Goal: Task Accomplishment & Management: Use online tool/utility

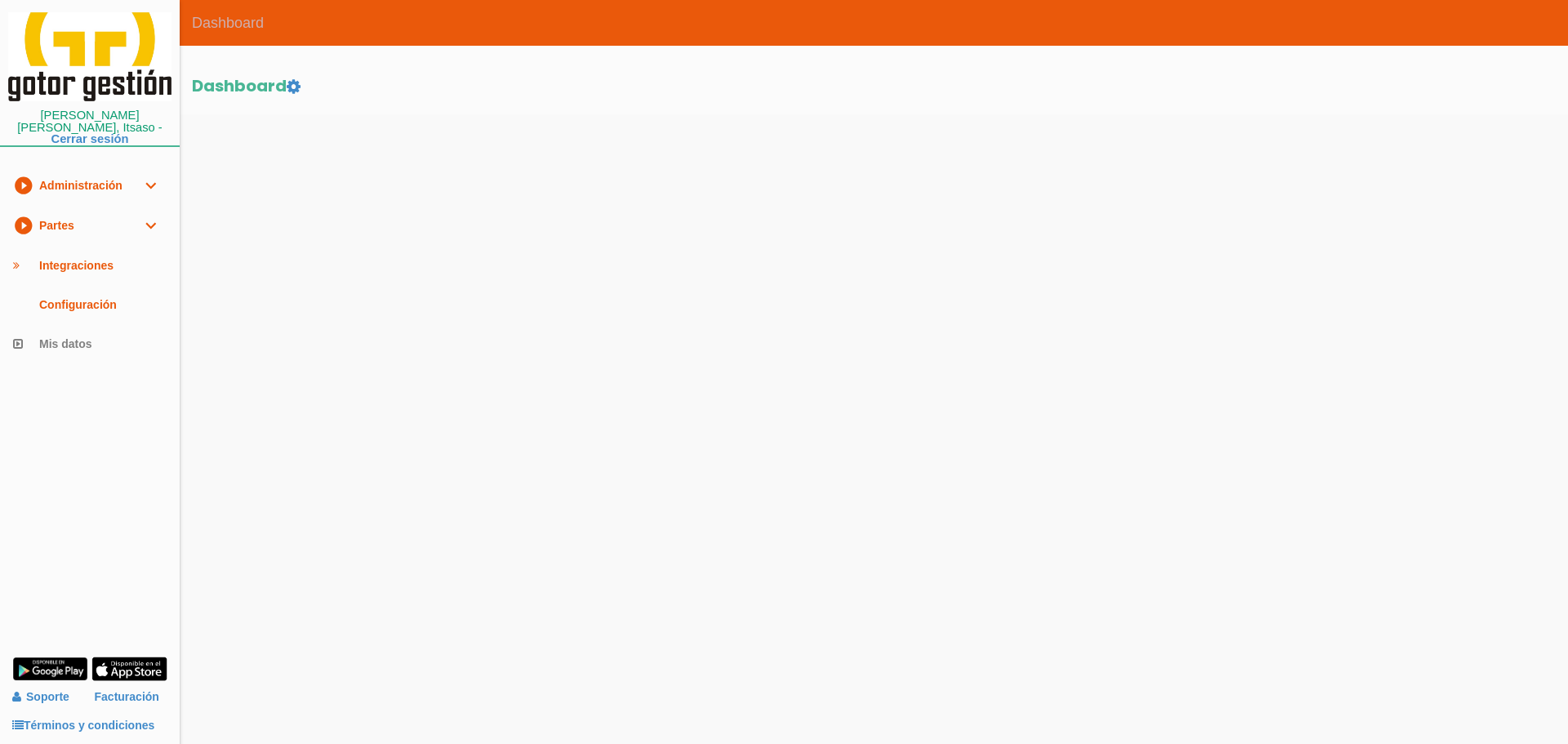
click at [67, 211] on link "play_circle_filled Partes expand_more" at bounding box center [90, 225] width 180 height 40
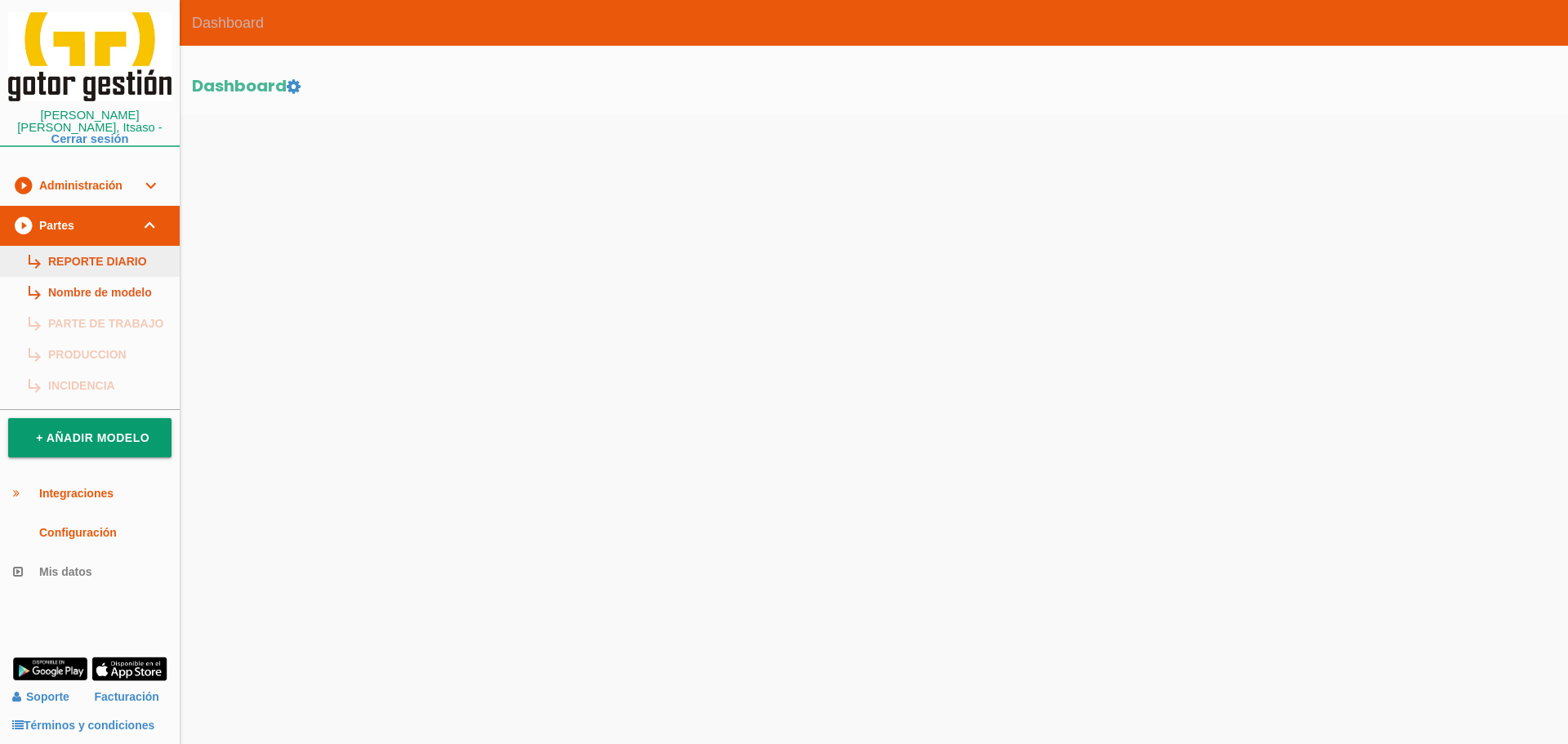
click at [93, 252] on link "subdirectory_arrow_right REPORTE DIARIO" at bounding box center [90, 261] width 180 height 32
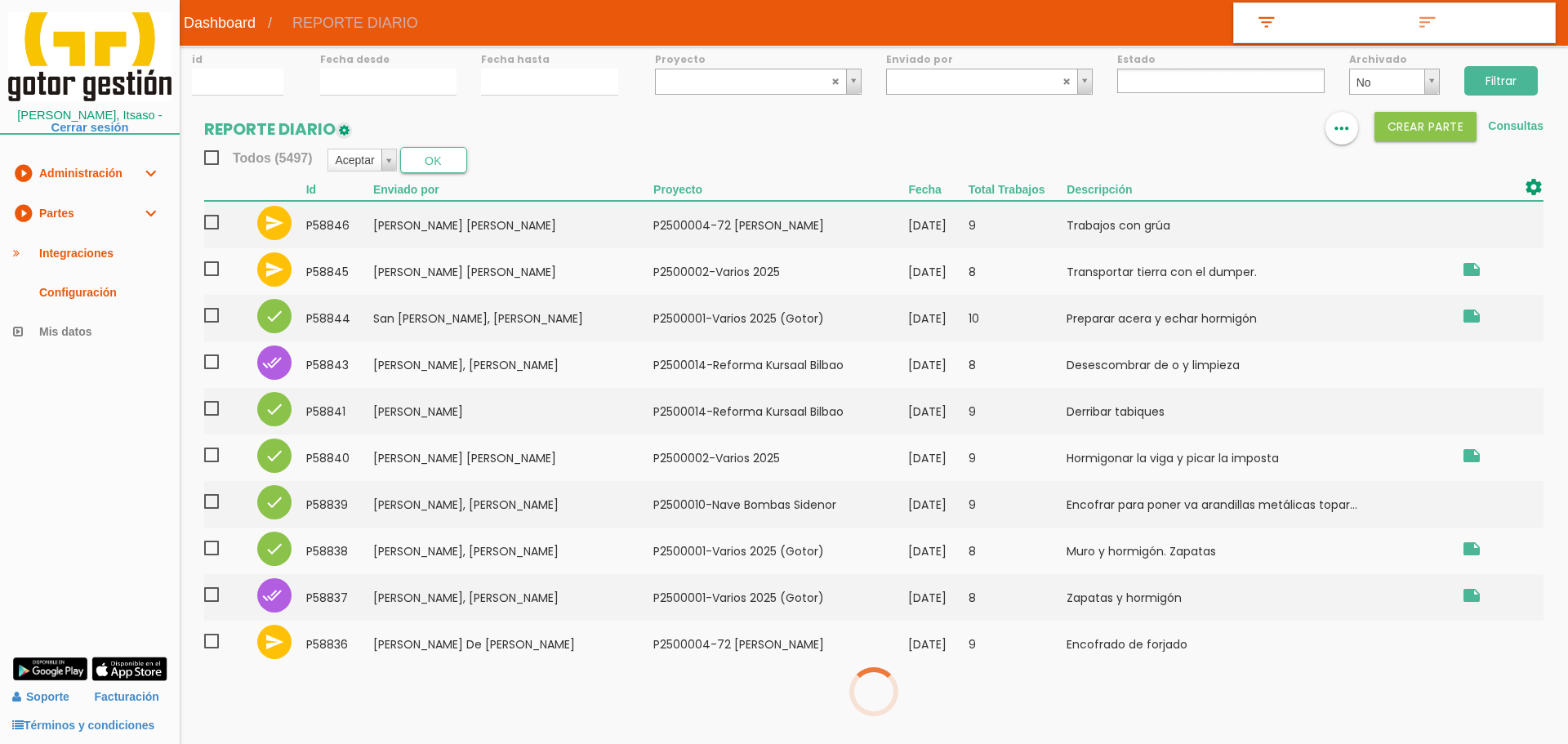
select select
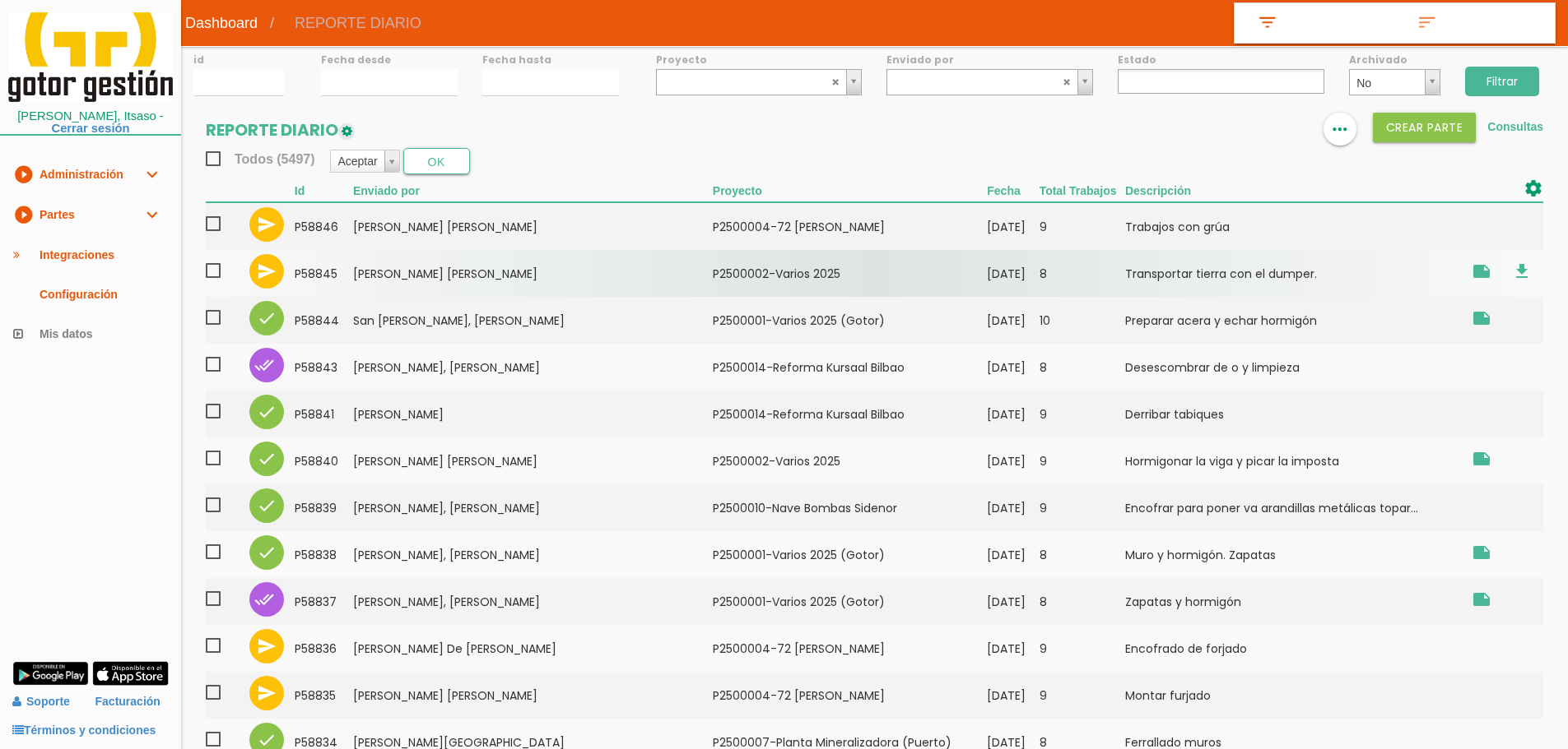
click at [215, 271] on span at bounding box center [219, 271] width 29 height 21
click at [0, 0] on input "checkbox" at bounding box center [0, 0] width 0 height 0
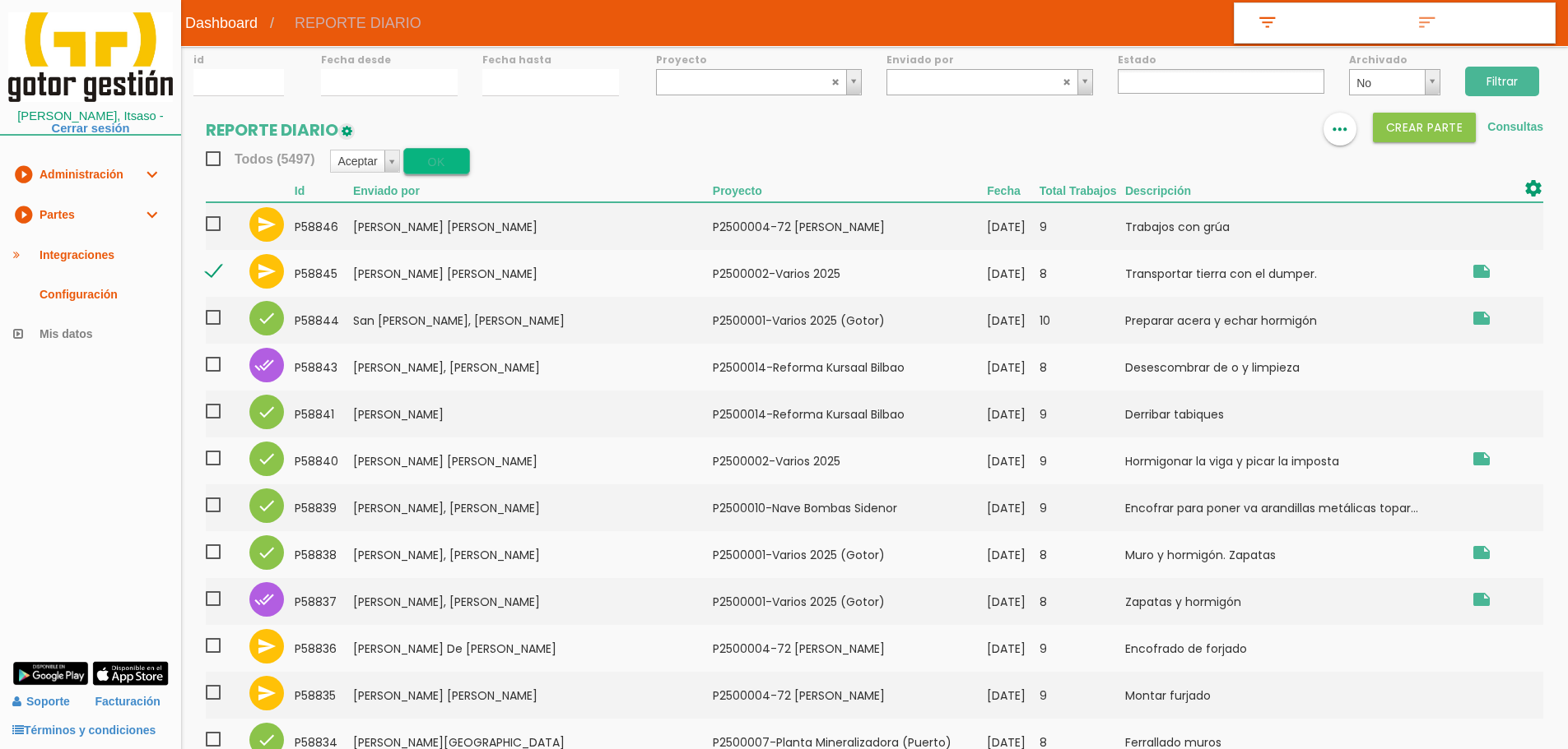
click at [449, 155] on button "OK" at bounding box center [436, 161] width 66 height 26
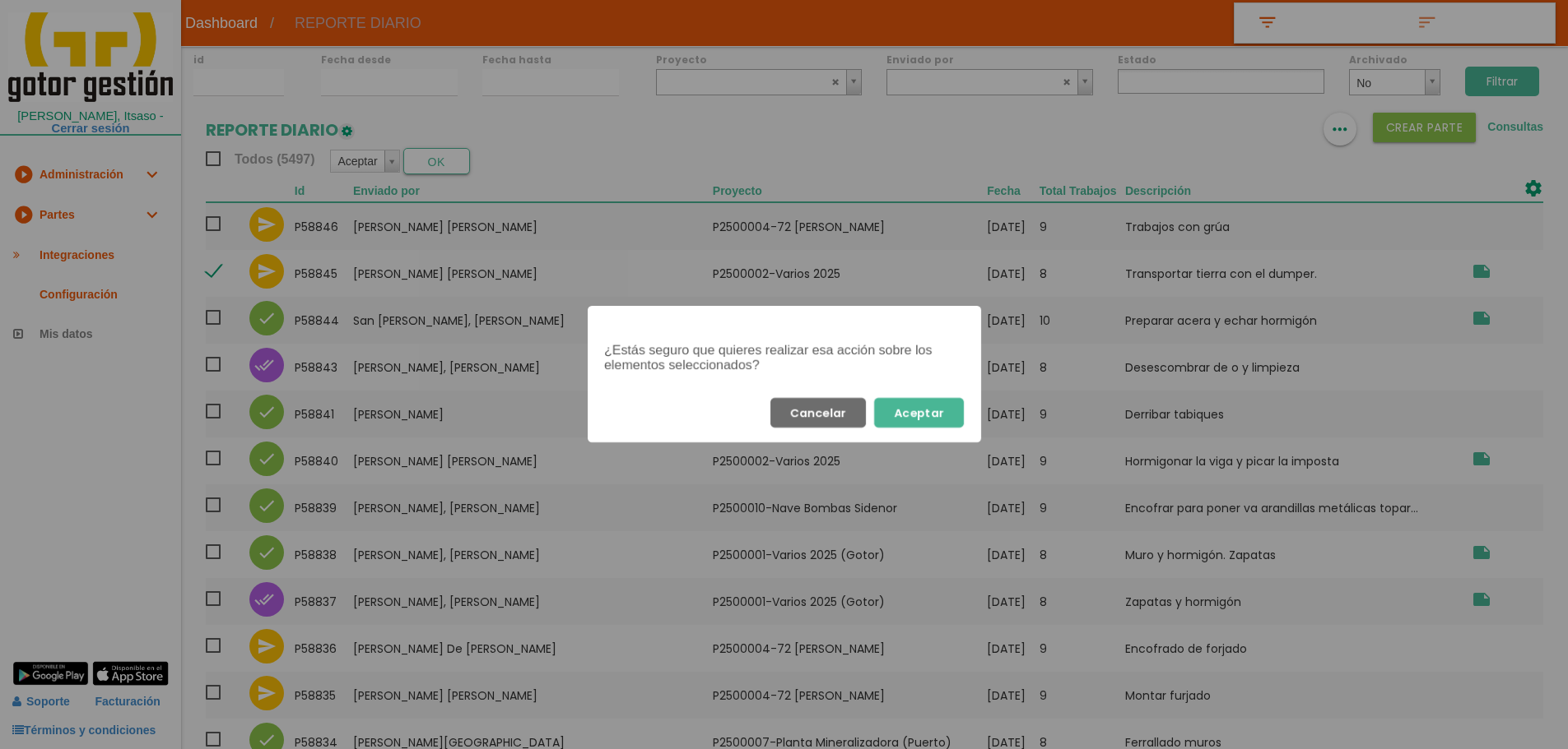
click at [936, 403] on button "Aceptar" at bounding box center [918, 413] width 90 height 30
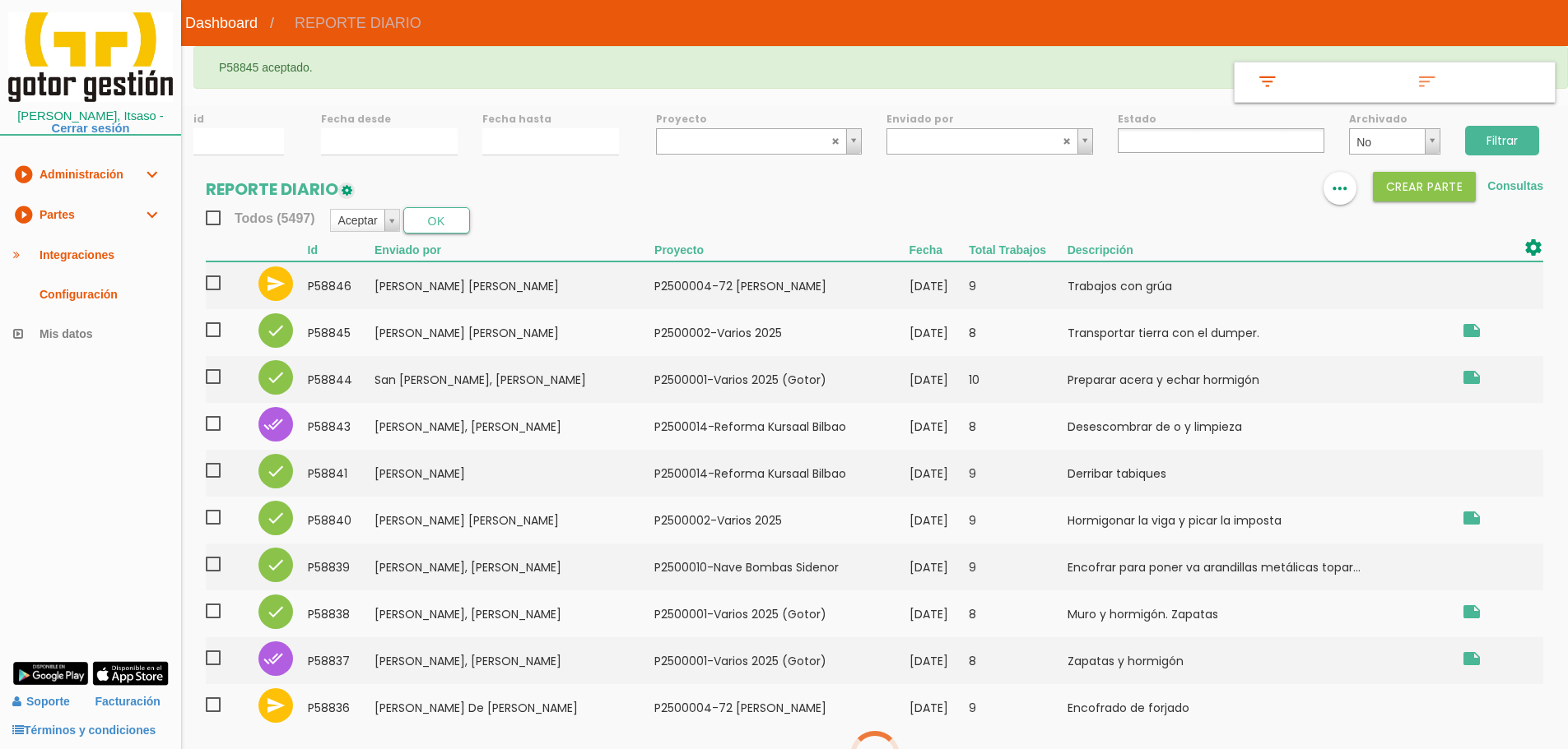
select select
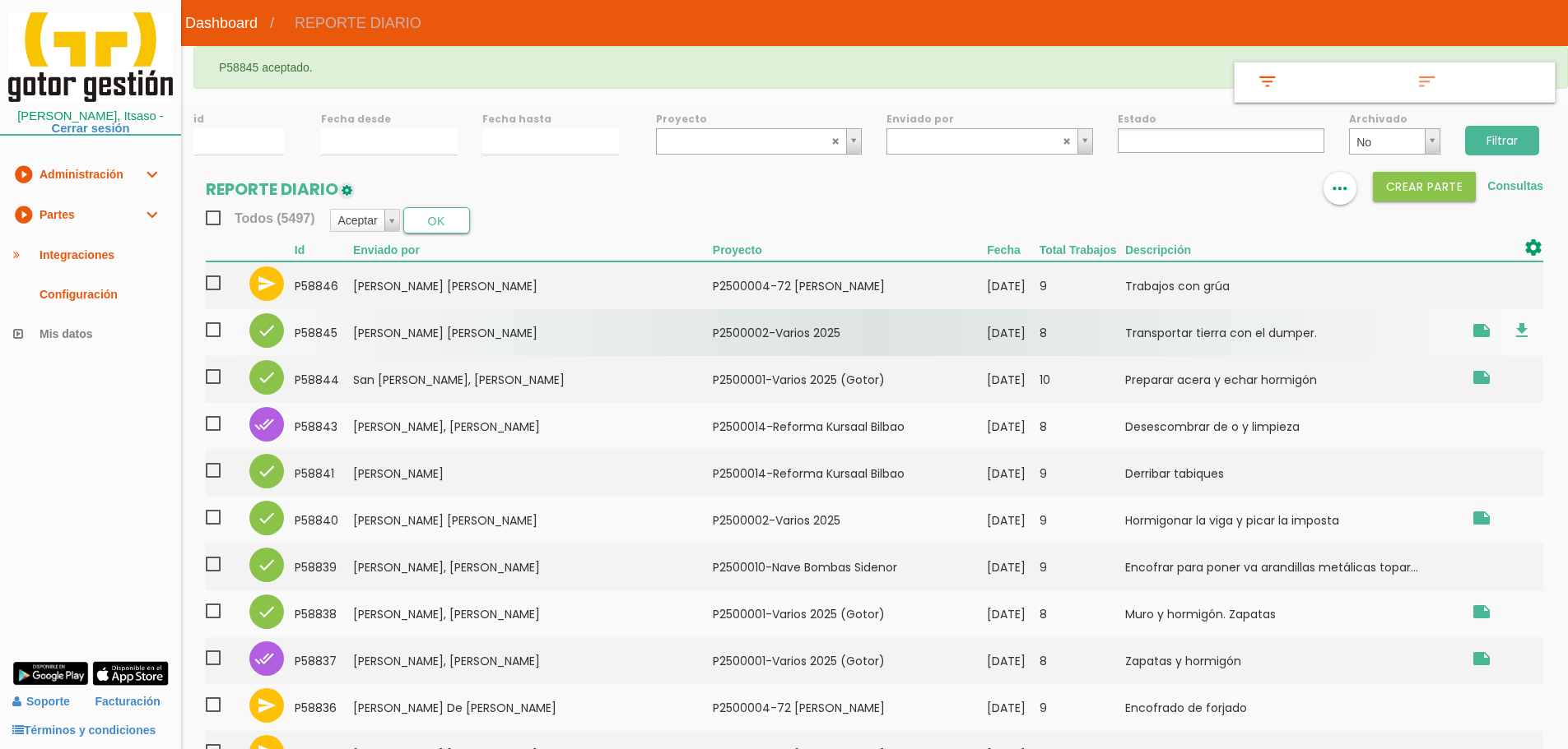
click at [414, 325] on td "De Sousa Pinheiro, Sergio Jose" at bounding box center [532, 333] width 359 height 47
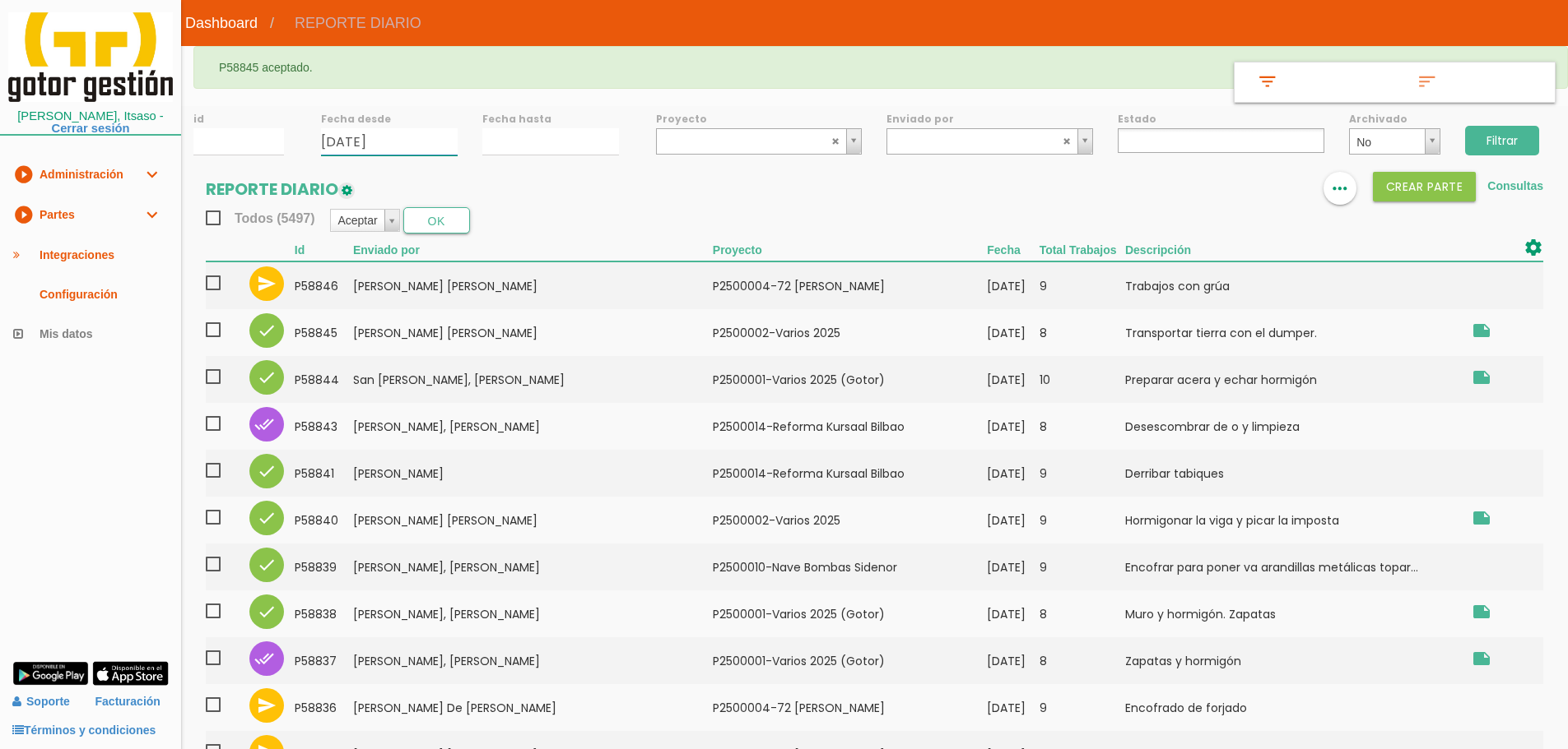
click at [414, 147] on input "[DATE]" at bounding box center [389, 142] width 136 height 27
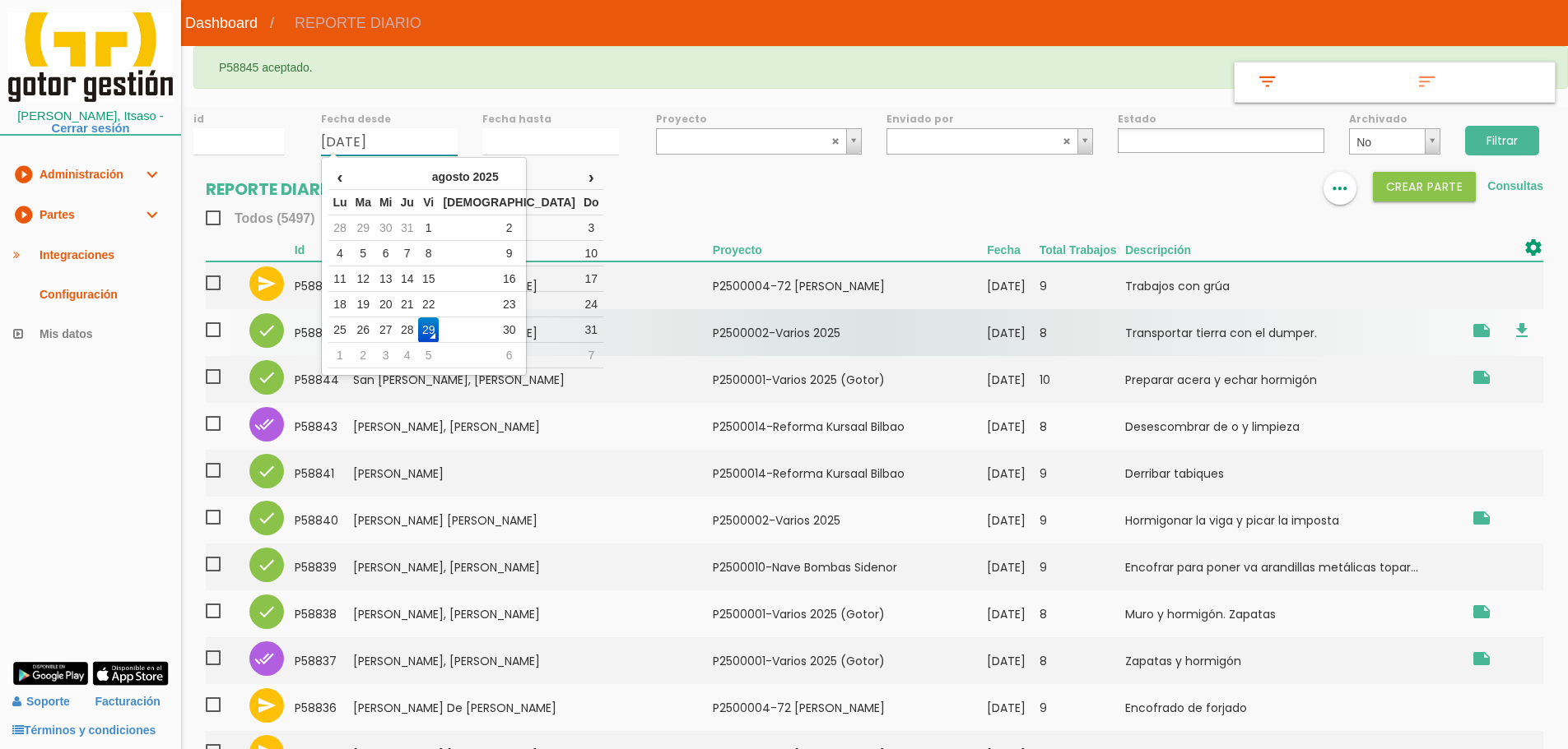
click at [416, 330] on td "28" at bounding box center [407, 329] width 21 height 25
type input "[DATE]"
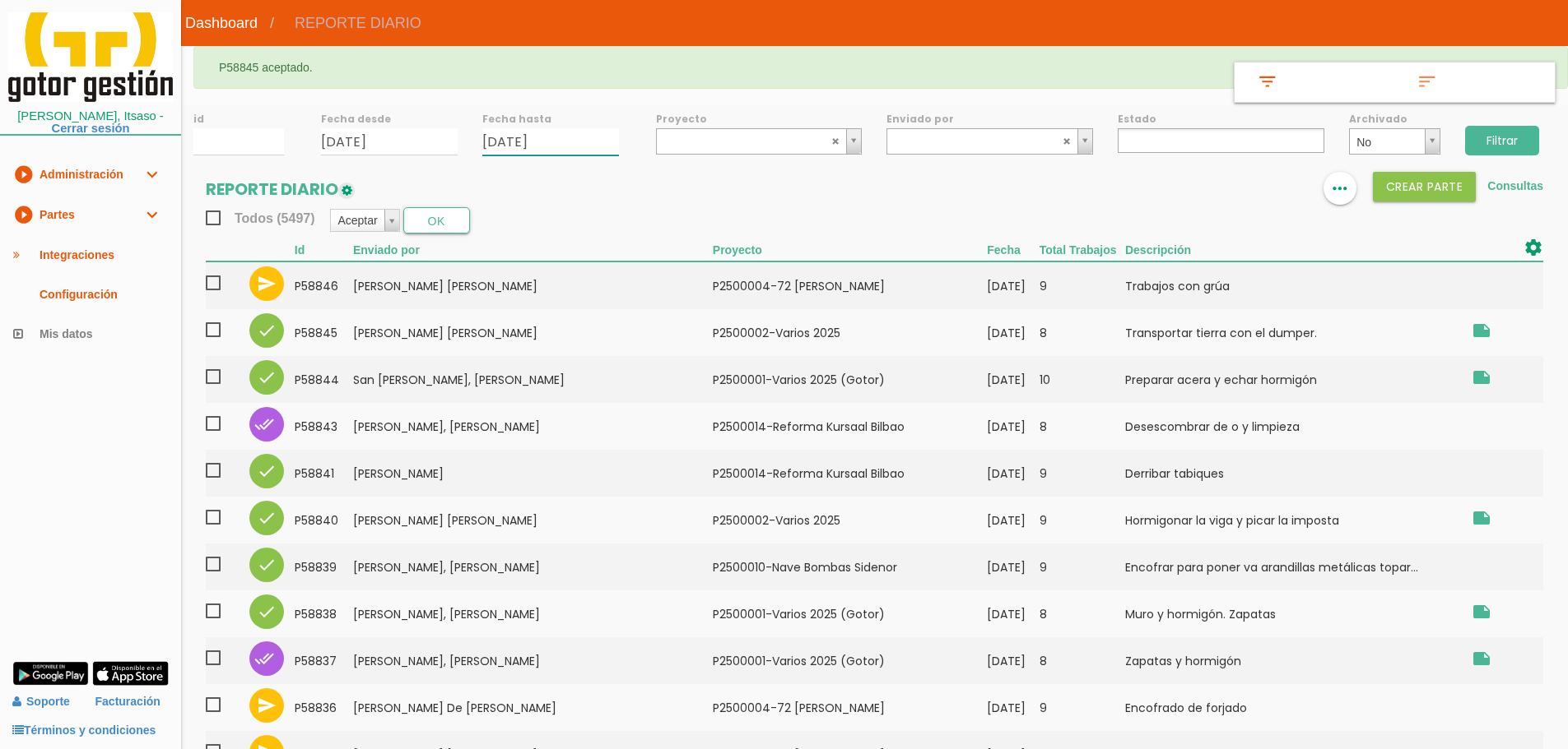
click at [496, 143] on input "29/08/2025" at bounding box center [551, 142] width 136 height 27
click at [579, 326] on td "28" at bounding box center [567, 329] width 21 height 25
type input "[DATE]"
click at [1503, 137] on input "Filtrar" at bounding box center [1502, 141] width 74 height 30
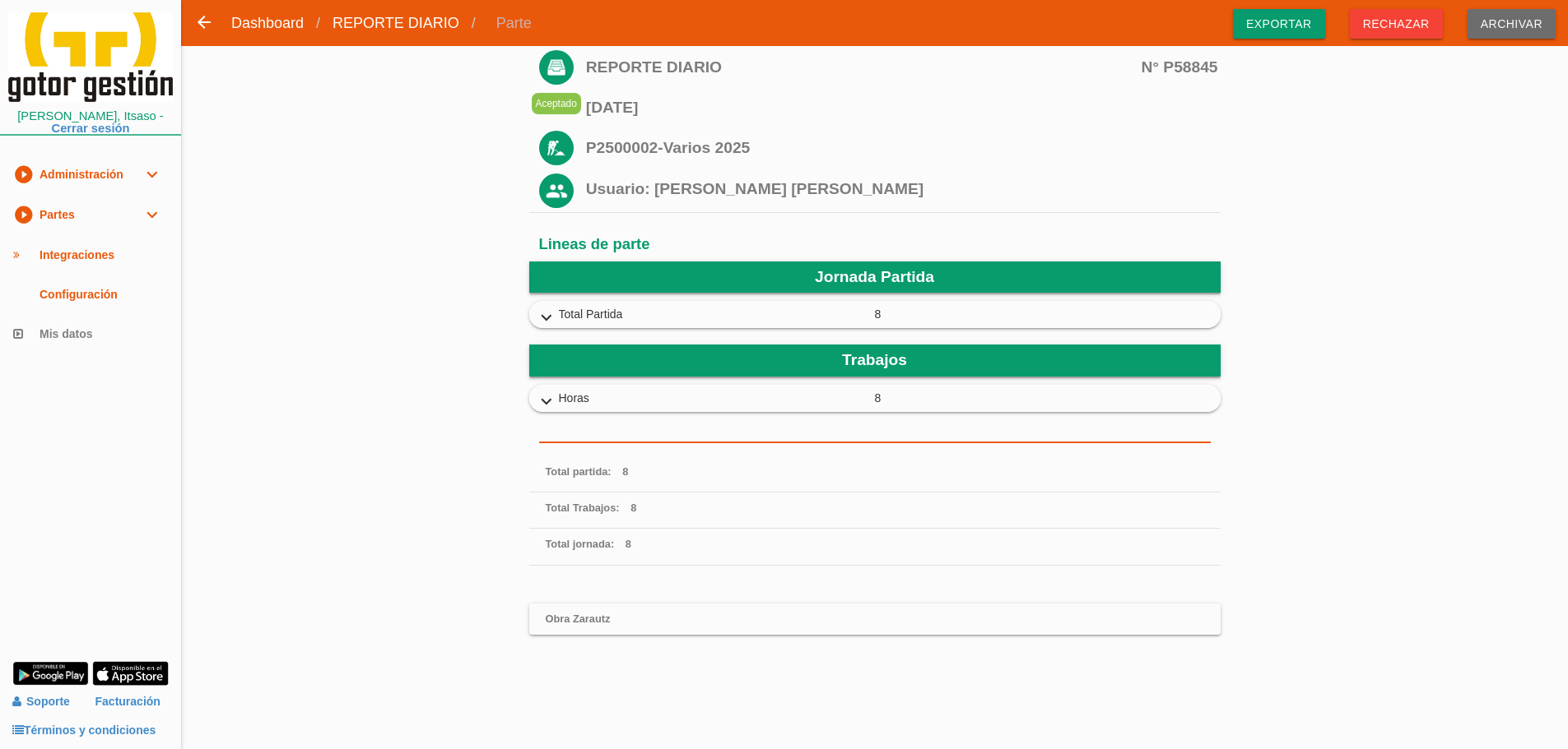
drag, startPoint x: 1288, startPoint y: 21, endPoint x: 1235, endPoint y: 61, distance: 66.4
click at [1288, 21] on span "Exportar" at bounding box center [1279, 24] width 92 height 30
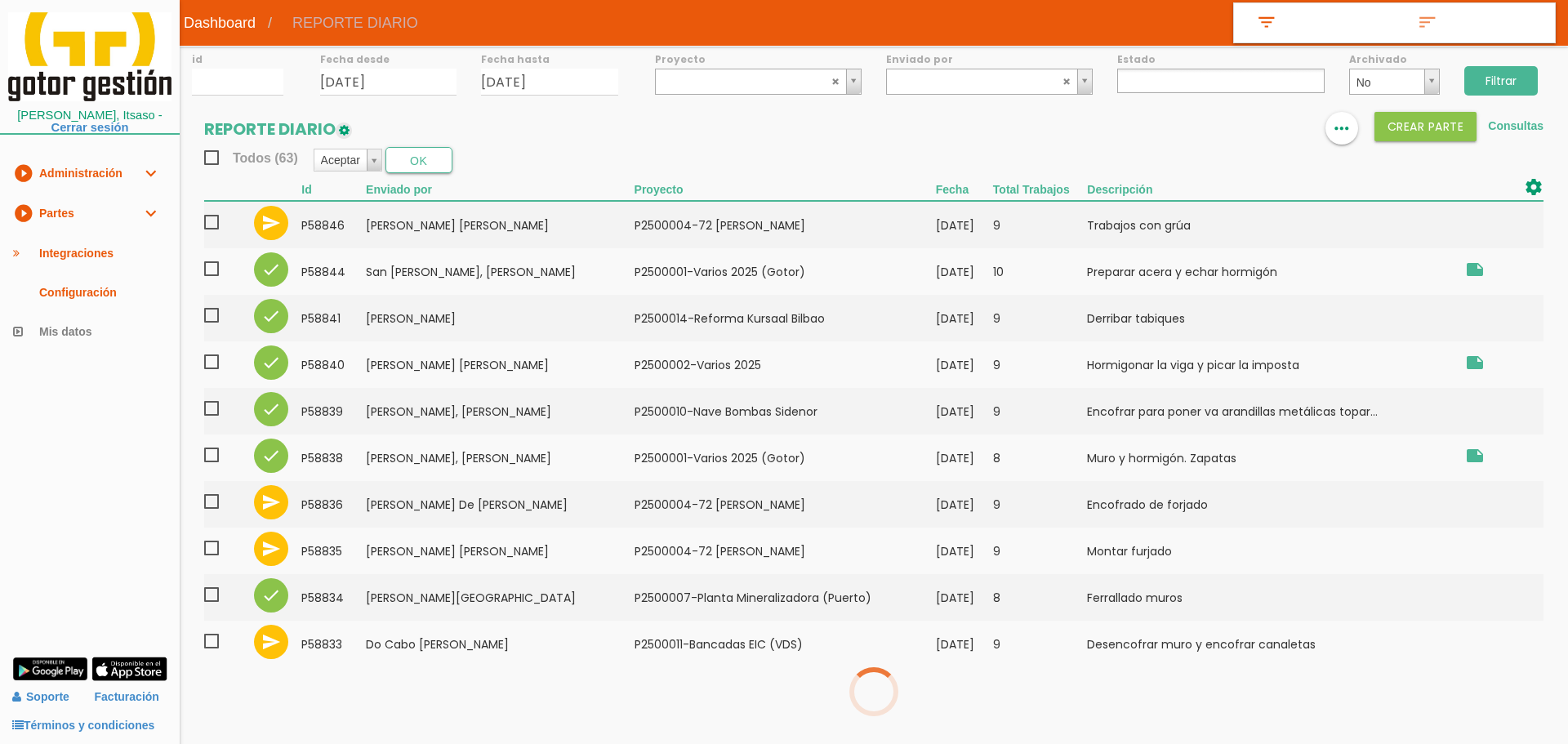
select select
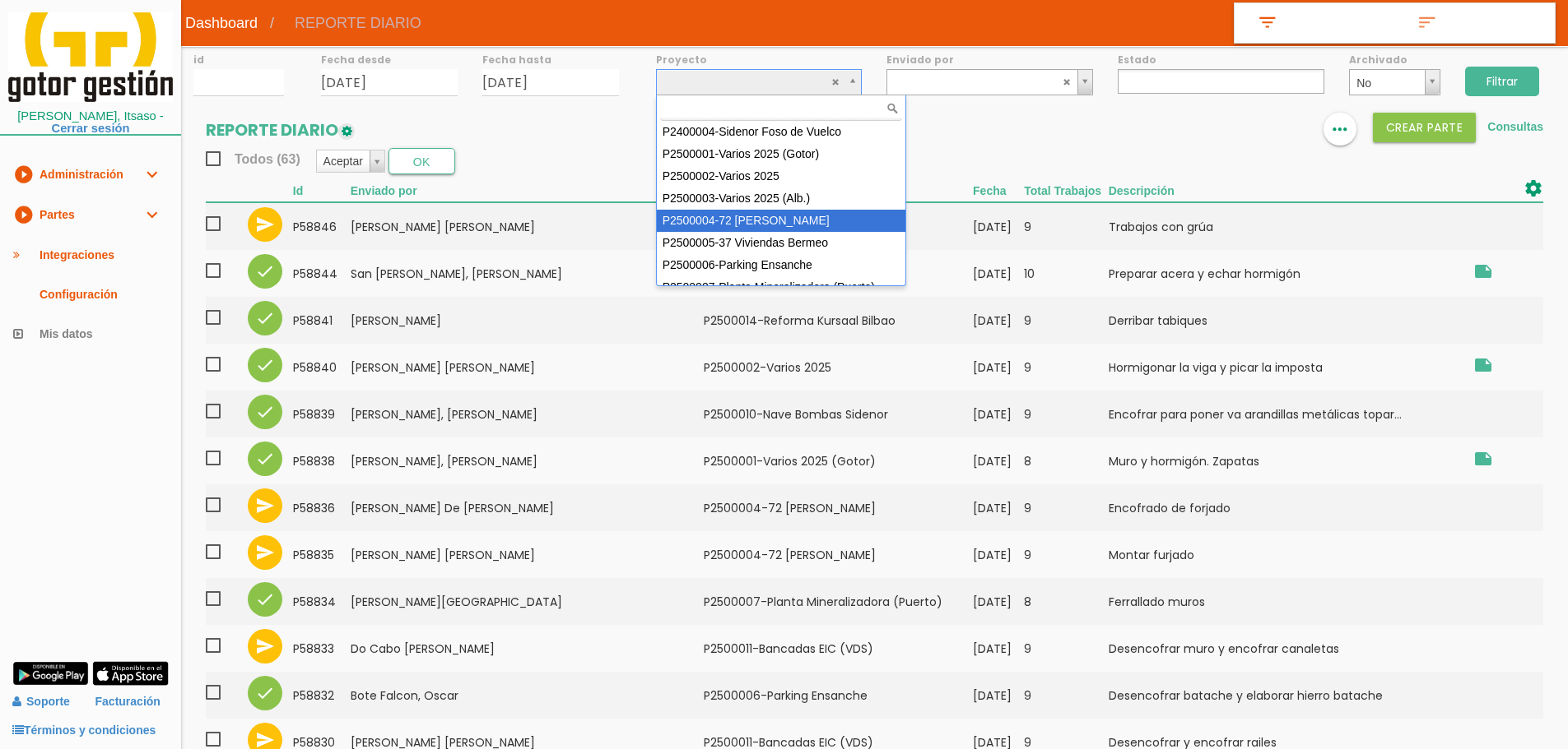
select select "86"
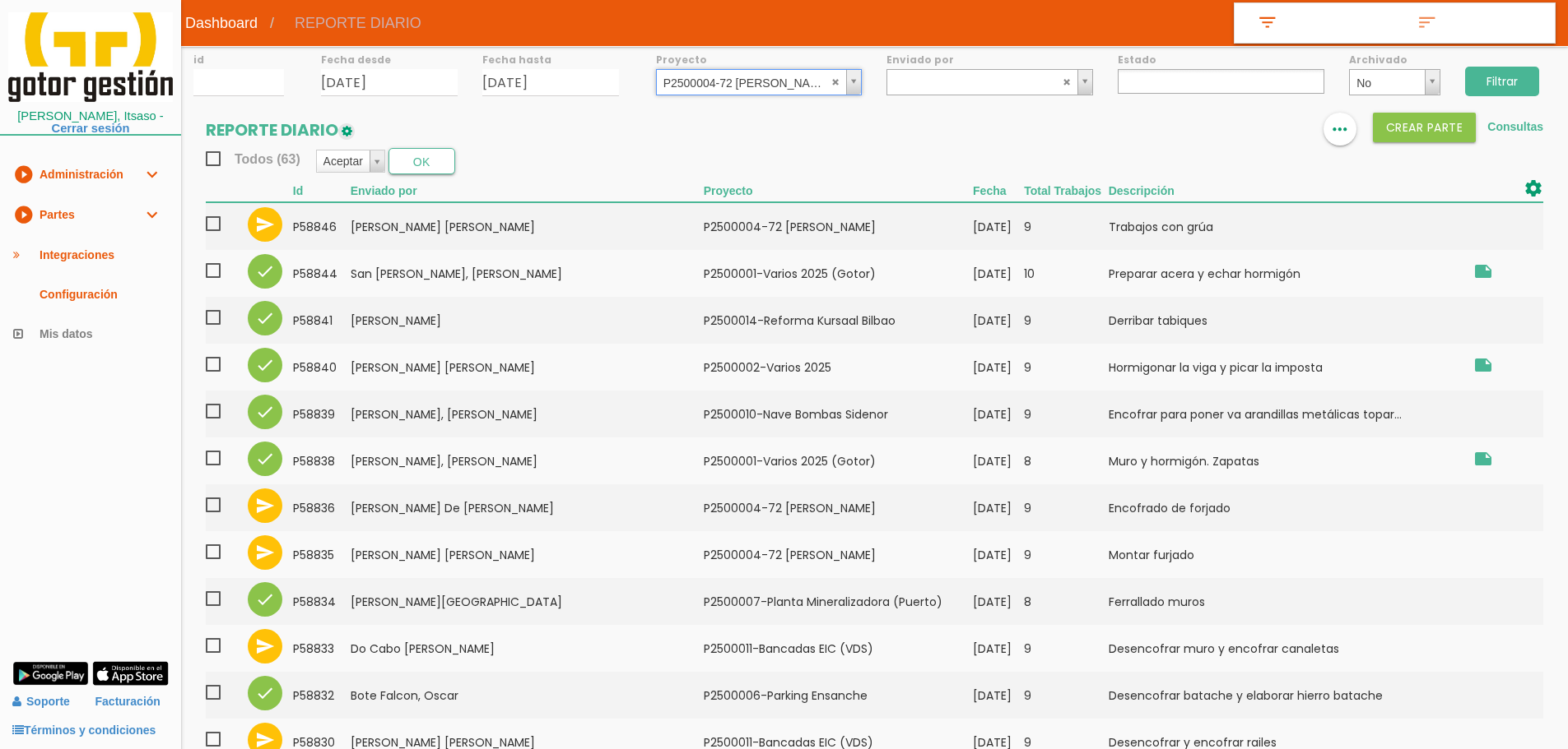
click at [1502, 73] on input "Filtrar" at bounding box center [1502, 81] width 74 height 30
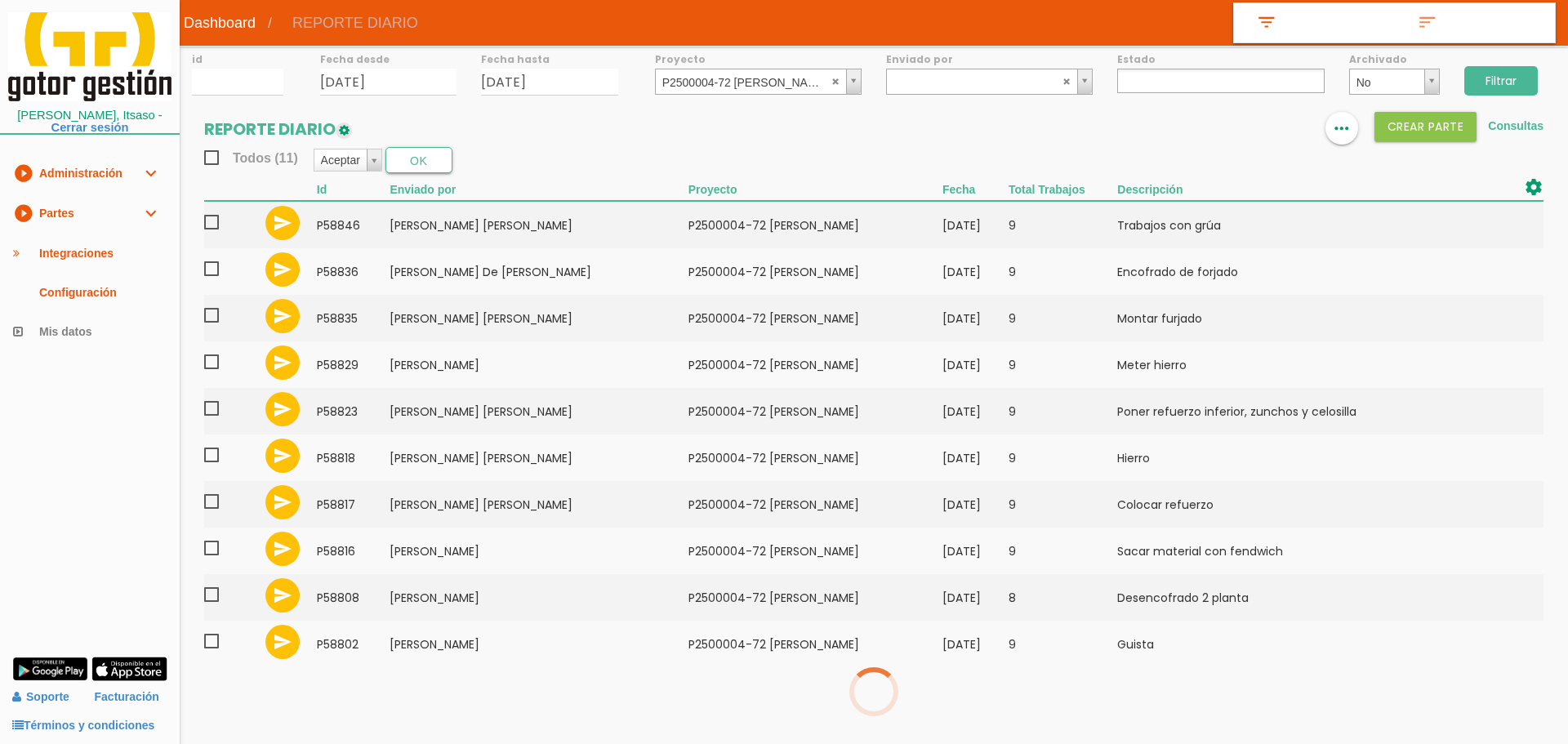
select select
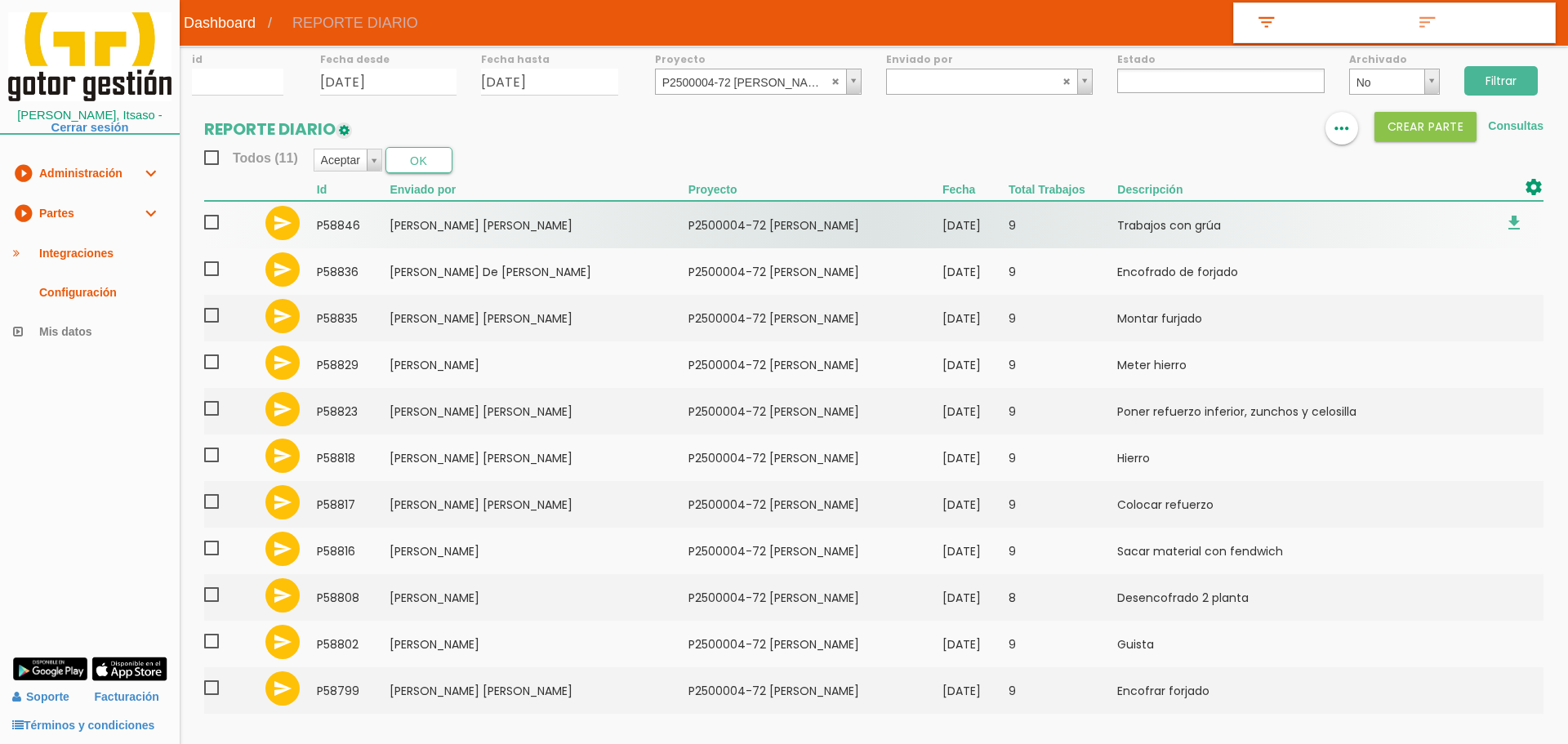
click at [205, 223] on span at bounding box center [218, 222] width 29 height 20
click at [0, 0] on input "checkbox" at bounding box center [0, 0] width 0 height 0
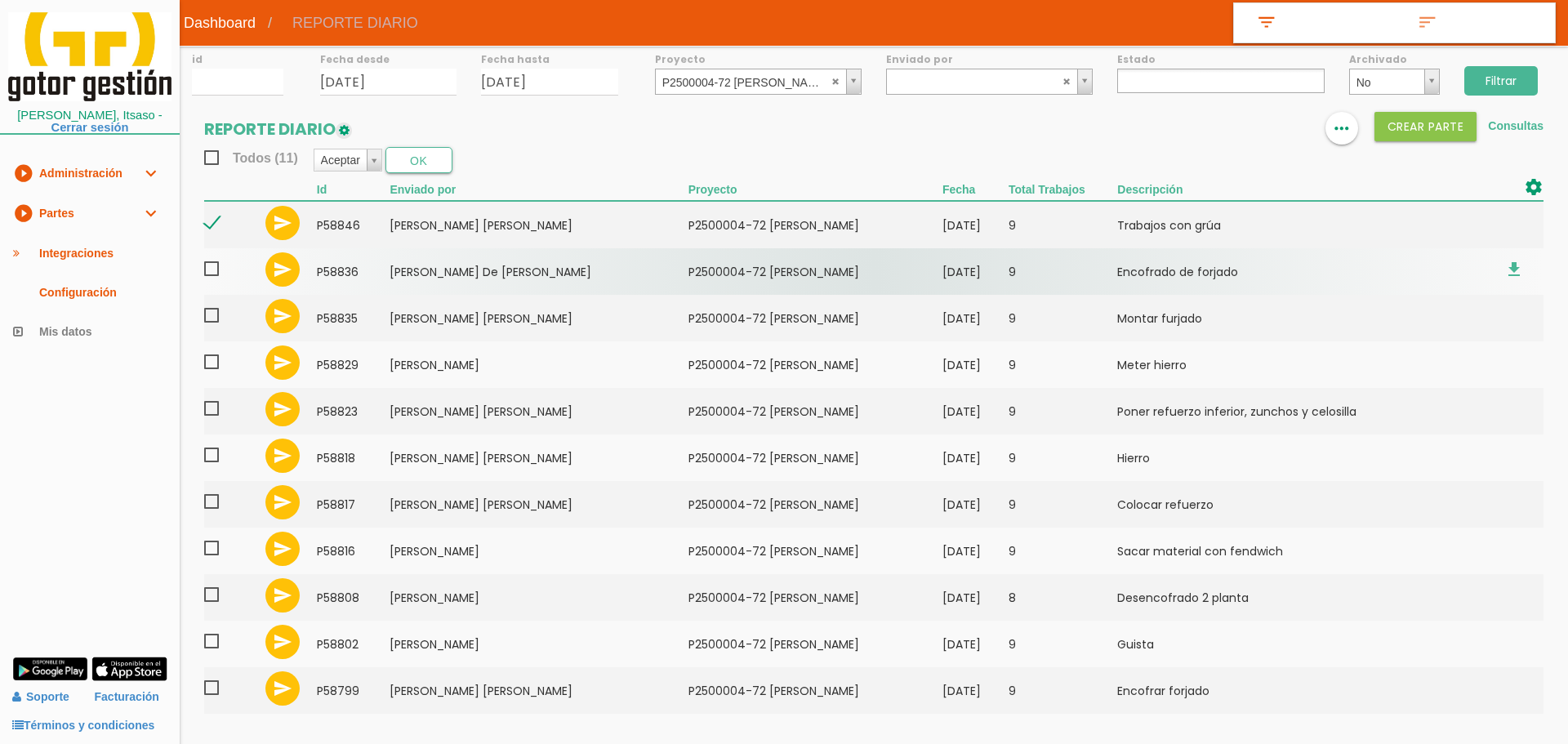
click at [209, 268] on span at bounding box center [218, 270] width 29 height 20
click at [0, 0] on input "checkbox" at bounding box center [0, 0] width 0 height 0
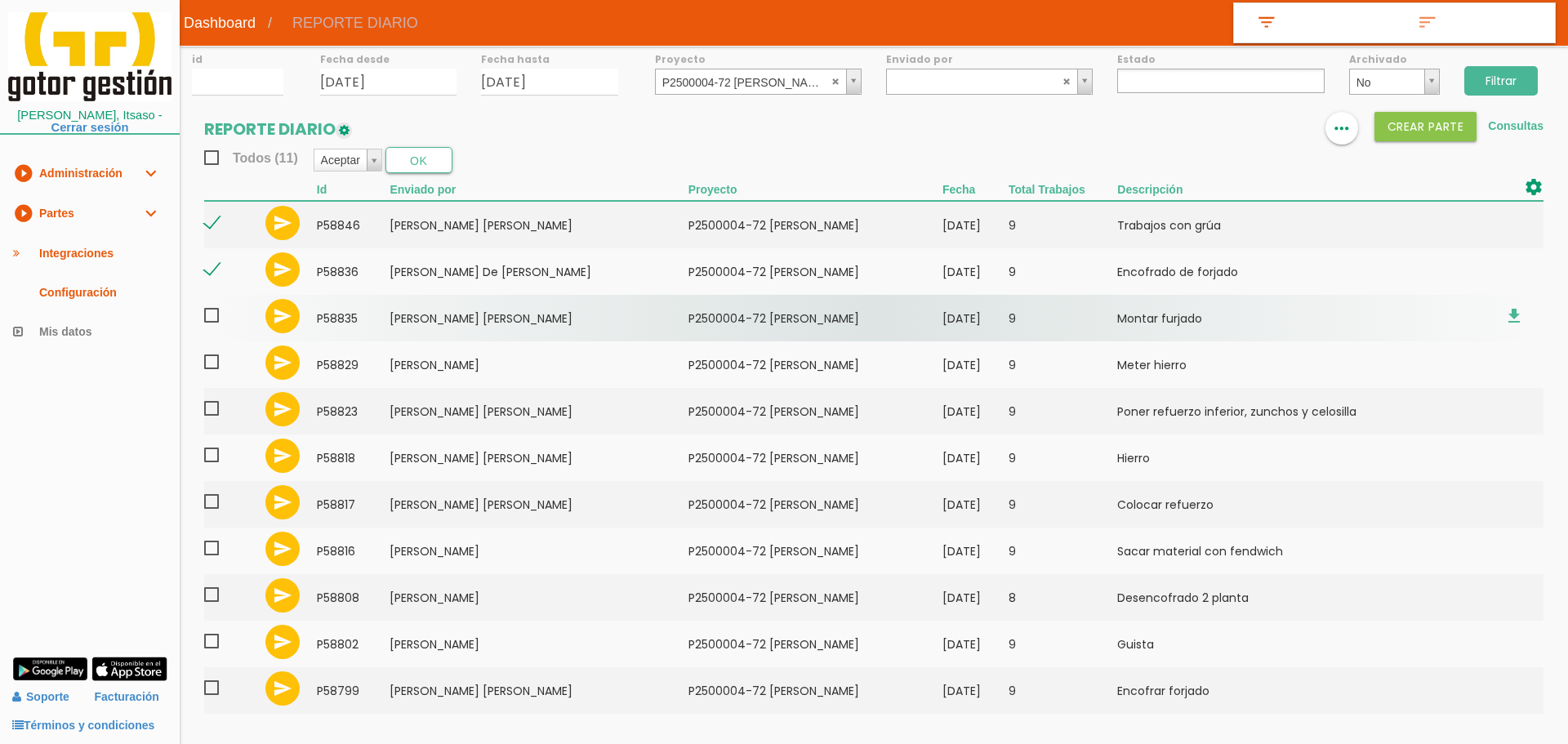
click at [211, 319] on span at bounding box center [218, 316] width 29 height 20
click at [0, 0] on input "checkbox" at bounding box center [0, 0] width 0 height 0
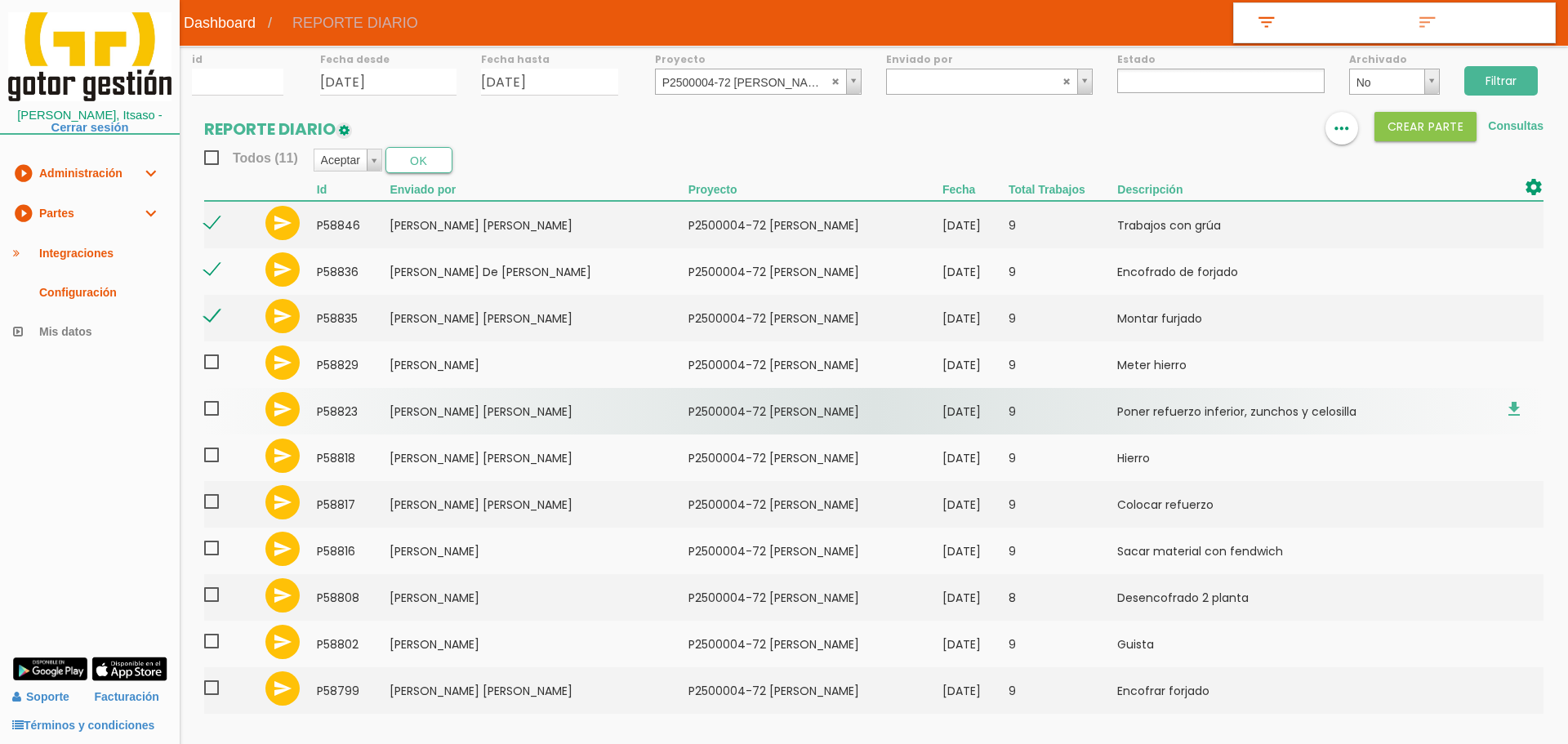
drag, startPoint x: 213, startPoint y: 362, endPoint x: 213, endPoint y: 392, distance: 30.0
click at [213, 363] on span at bounding box center [218, 362] width 29 height 20
click at [0, 0] on input "checkbox" at bounding box center [0, 0] width 0 height 0
click at [212, 410] on span at bounding box center [218, 409] width 29 height 20
click at [0, 0] on input "checkbox" at bounding box center [0, 0] width 0 height 0
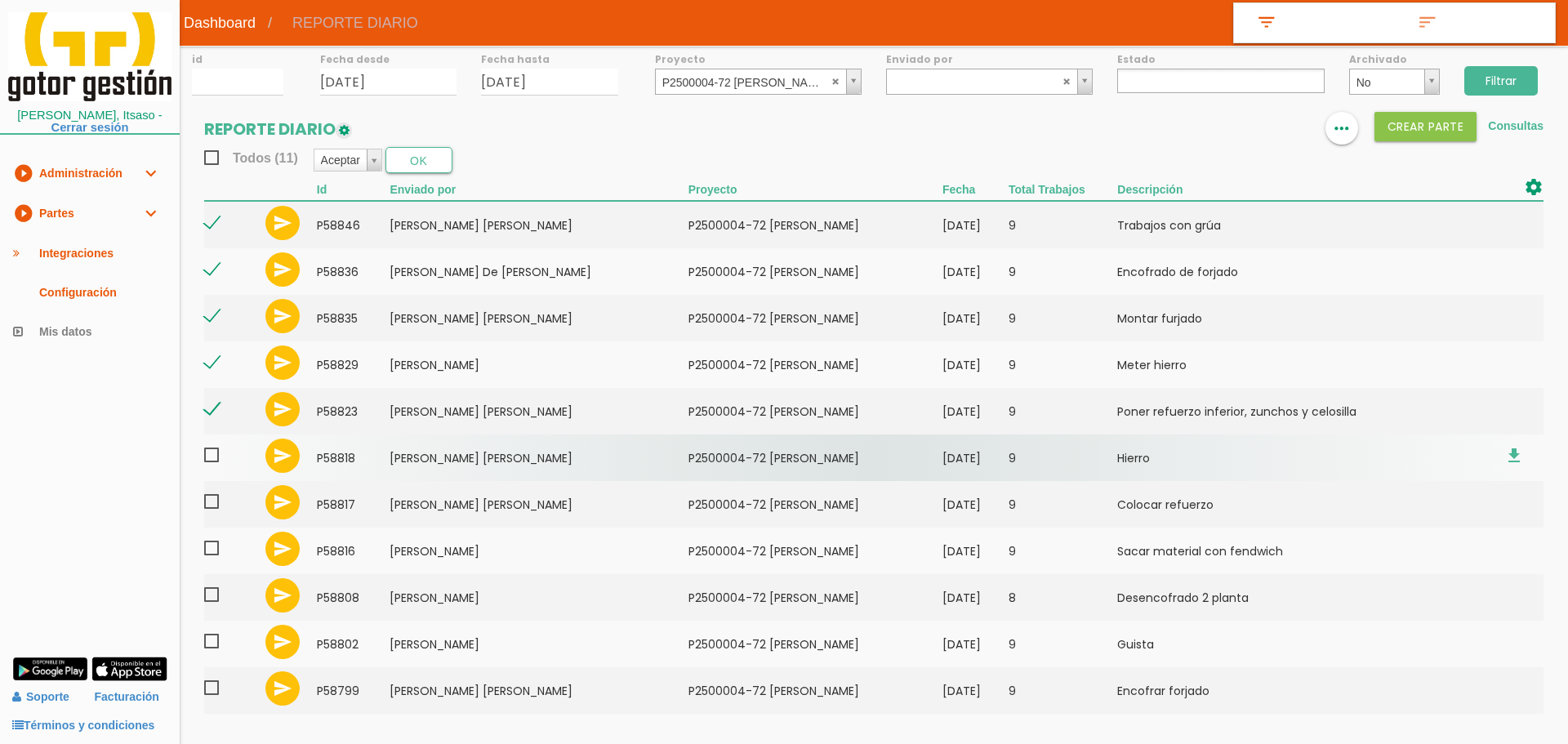
drag, startPoint x: 217, startPoint y: 460, endPoint x: 217, endPoint y: 473, distance: 13.0
click at [217, 460] on span at bounding box center [218, 456] width 29 height 20
click at [0, 0] on input "checkbox" at bounding box center [0, 0] width 0 height 0
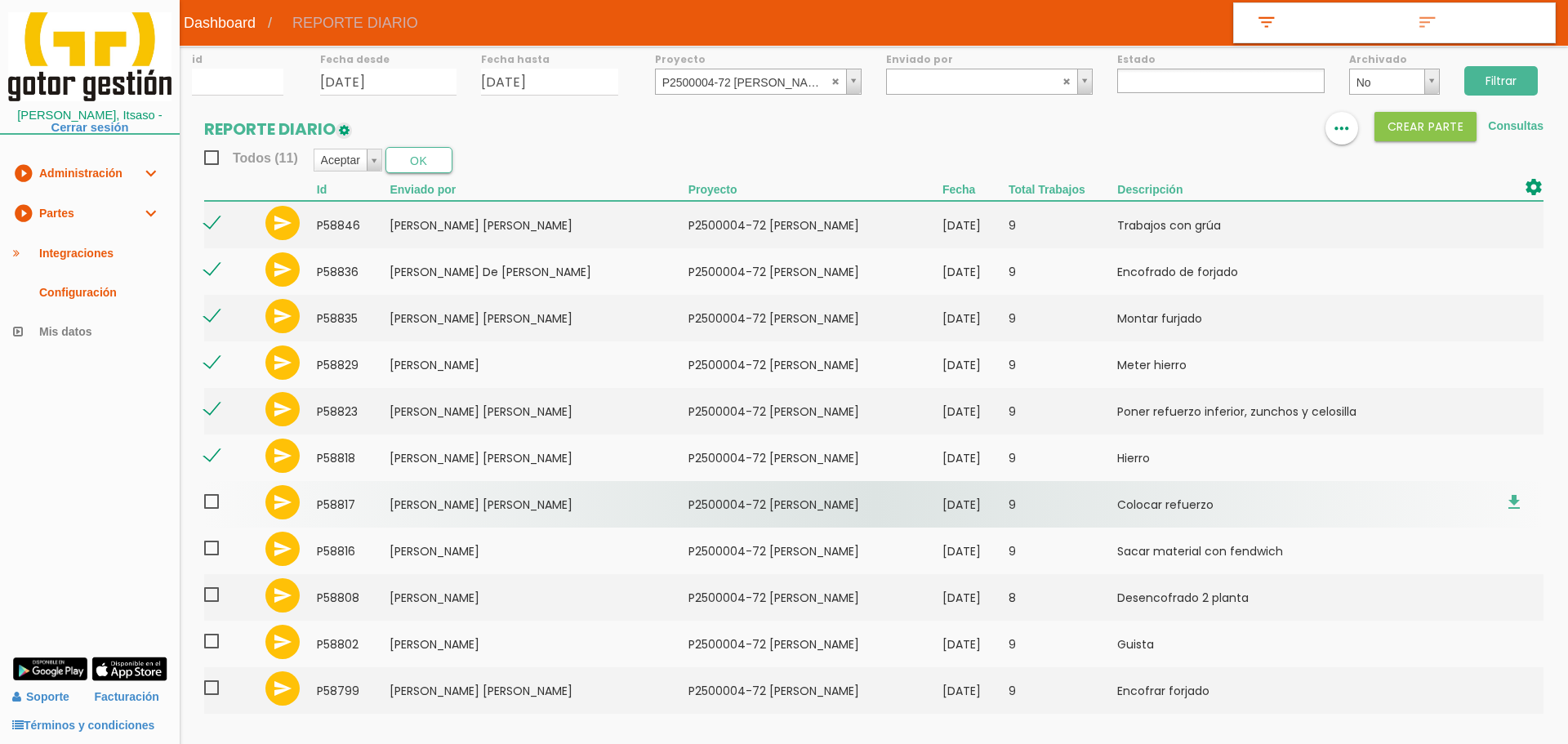
click at [215, 504] on span at bounding box center [218, 502] width 29 height 20
click at [0, 0] on input "checkbox" at bounding box center [0, 0] width 0 height 0
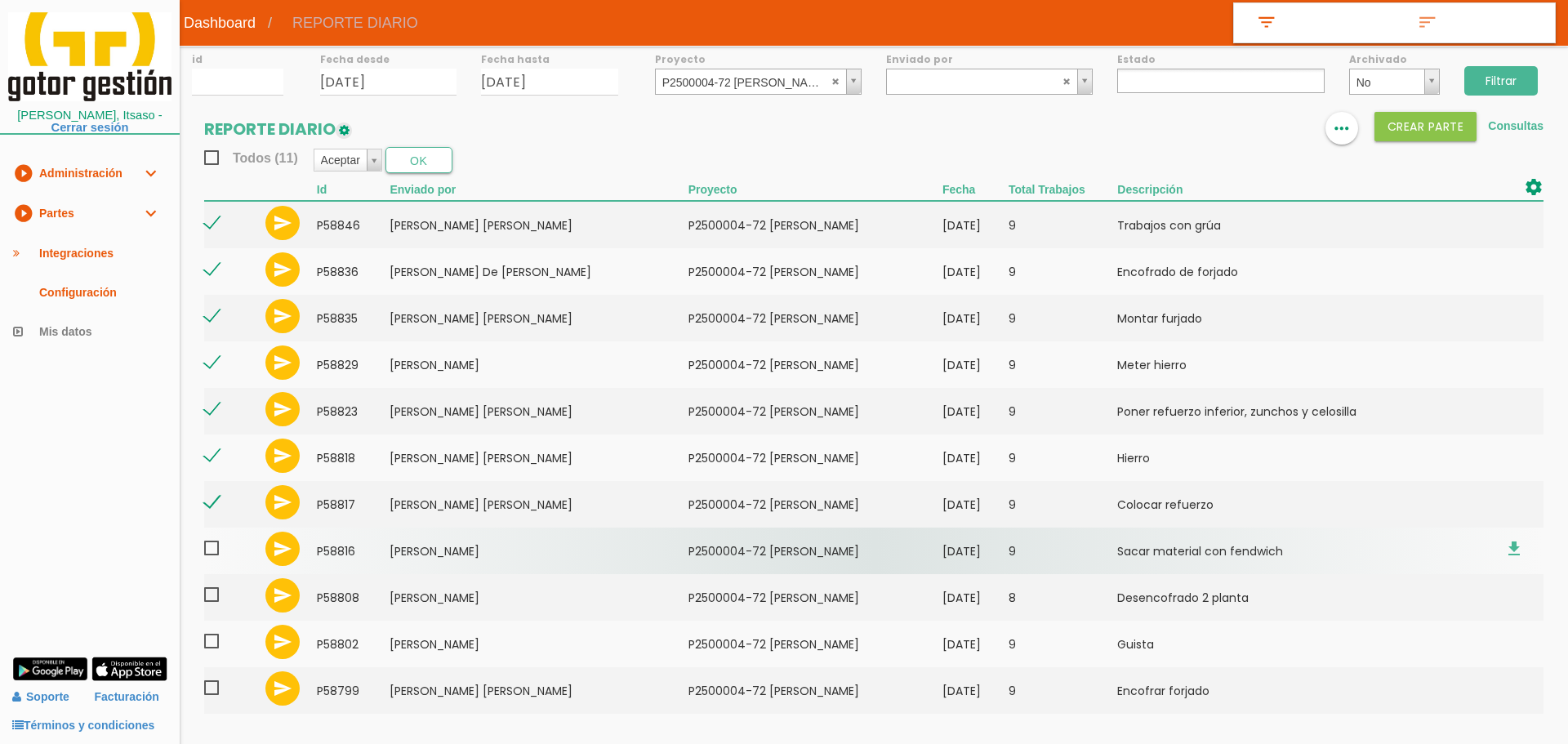
click at [216, 554] on span at bounding box center [218, 549] width 29 height 20
click at [0, 0] on input "checkbox" at bounding box center [0, 0] width 0 height 0
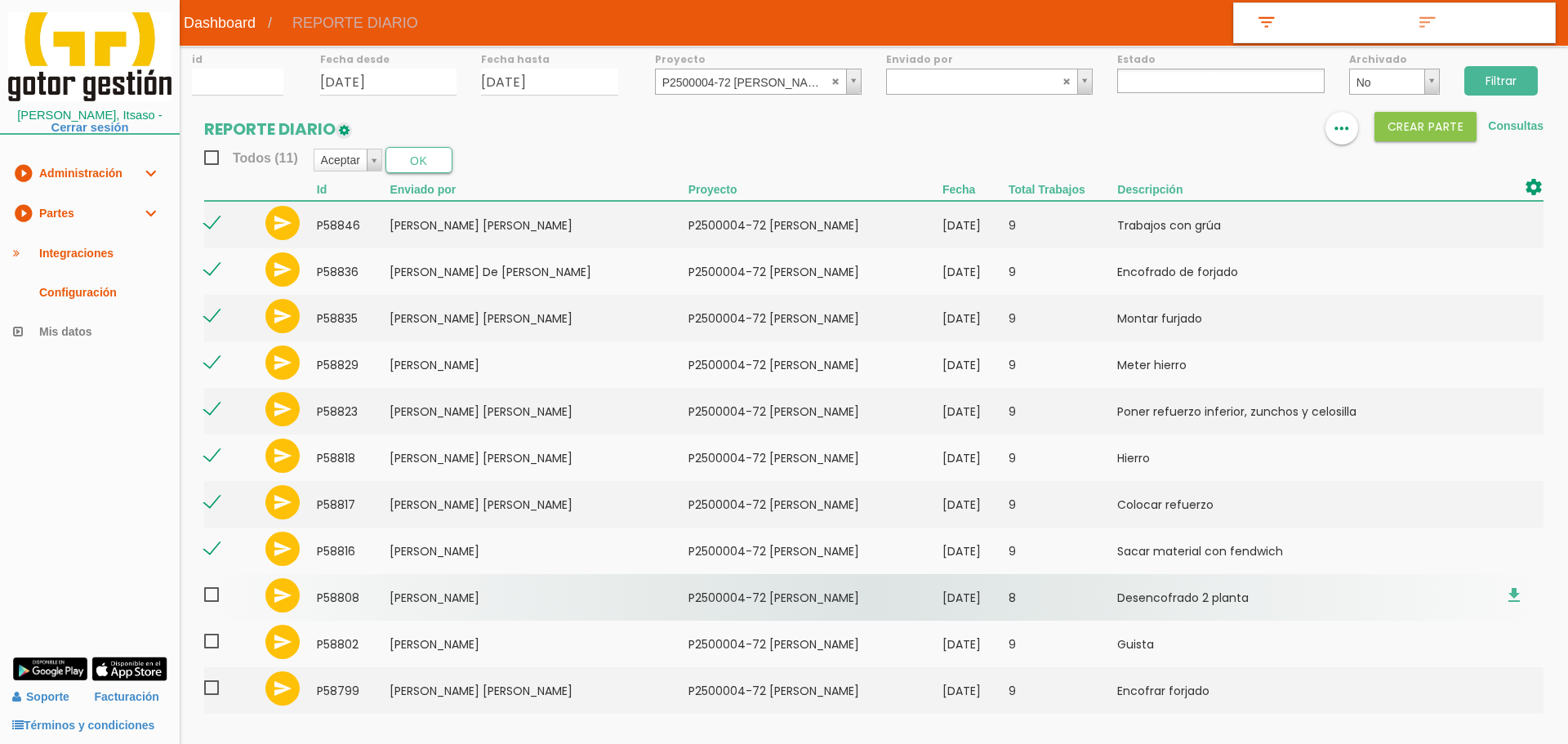
click at [207, 598] on span at bounding box center [218, 595] width 29 height 20
click at [0, 0] on input "checkbox" at bounding box center [0, 0] width 0 height 0
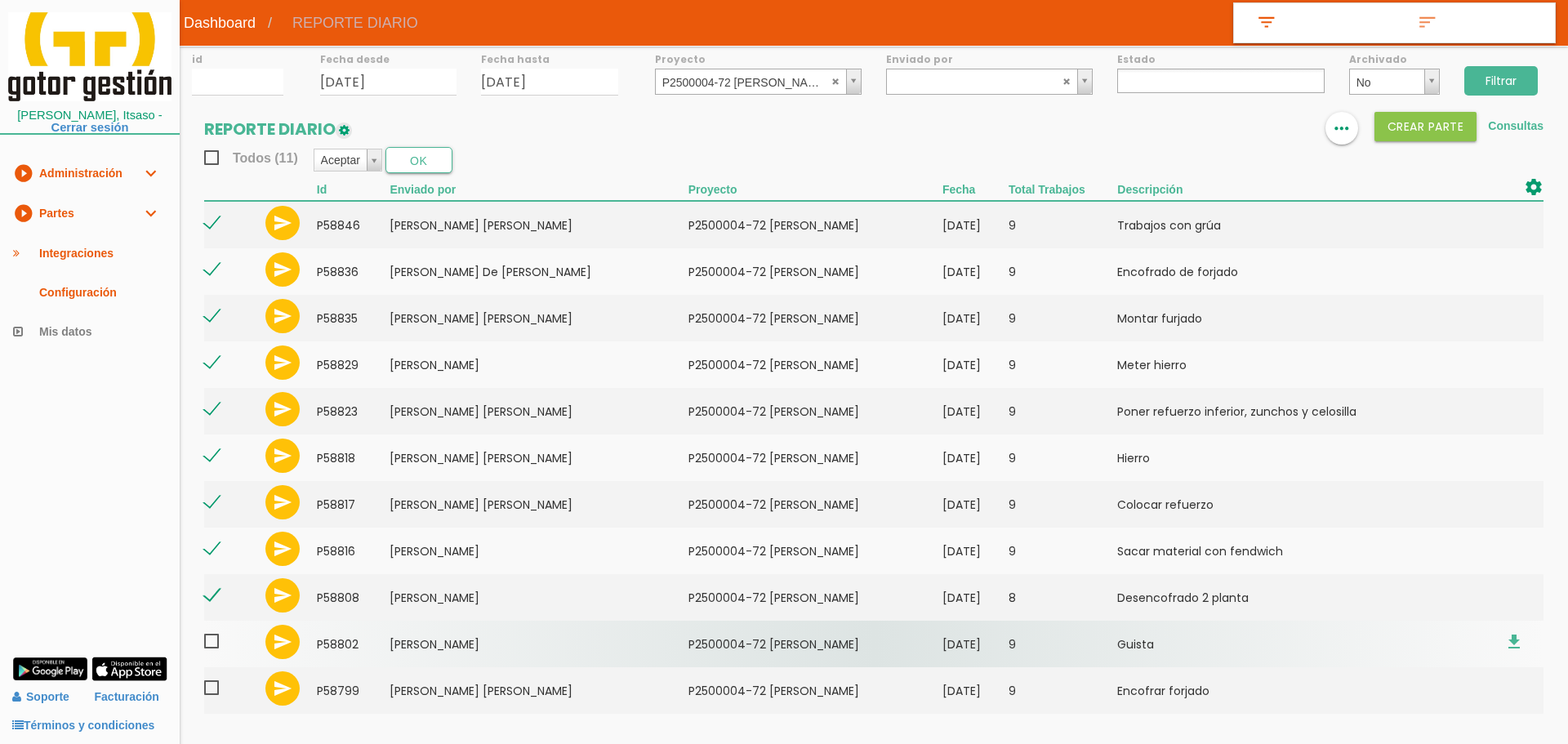
click at [210, 644] on span at bounding box center [218, 642] width 29 height 20
click at [0, 0] on input "checkbox" at bounding box center [0, 0] width 0 height 0
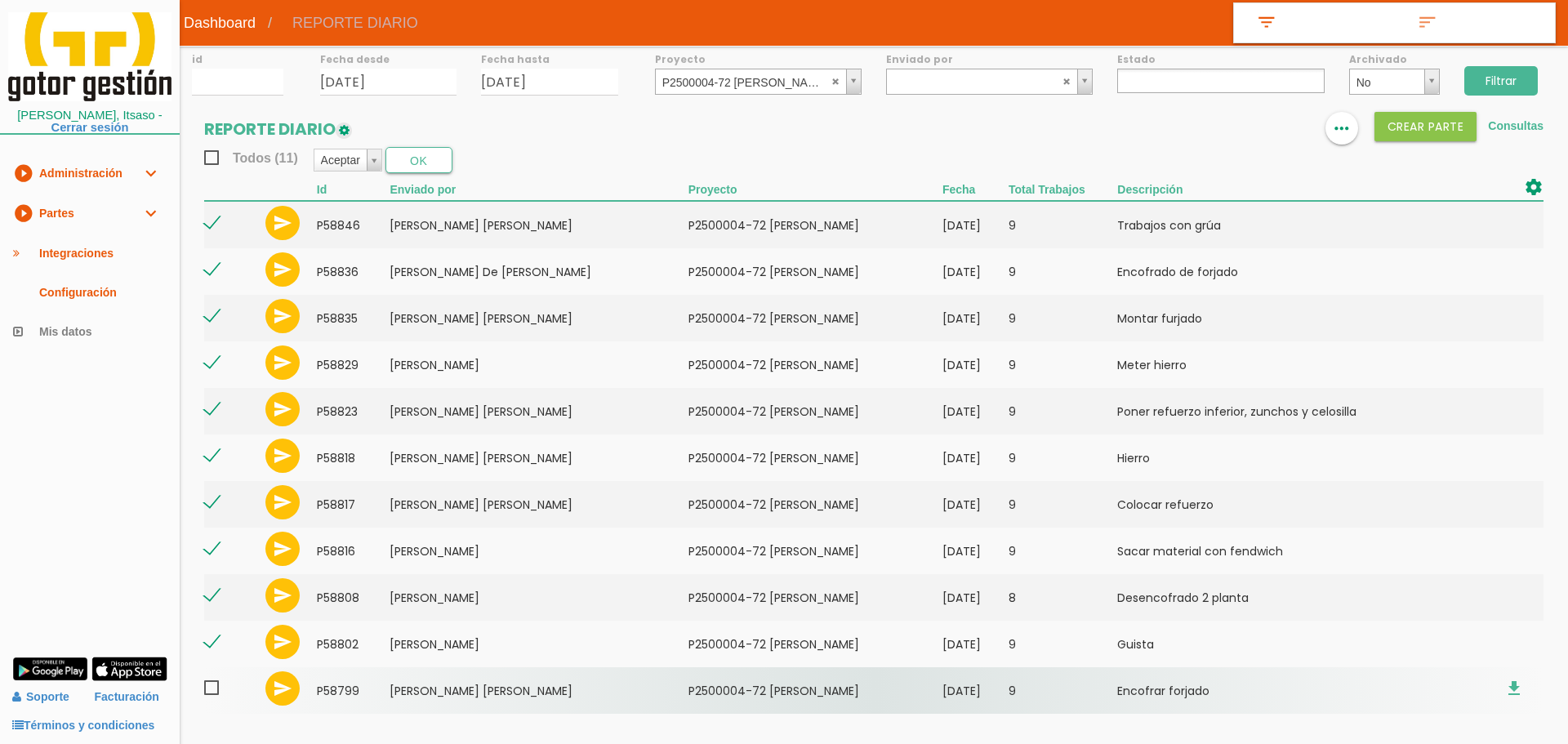
click at [210, 685] on span at bounding box center [218, 688] width 29 height 20
click at [0, 0] on input "checkbox" at bounding box center [0, 0] width 0 height 0
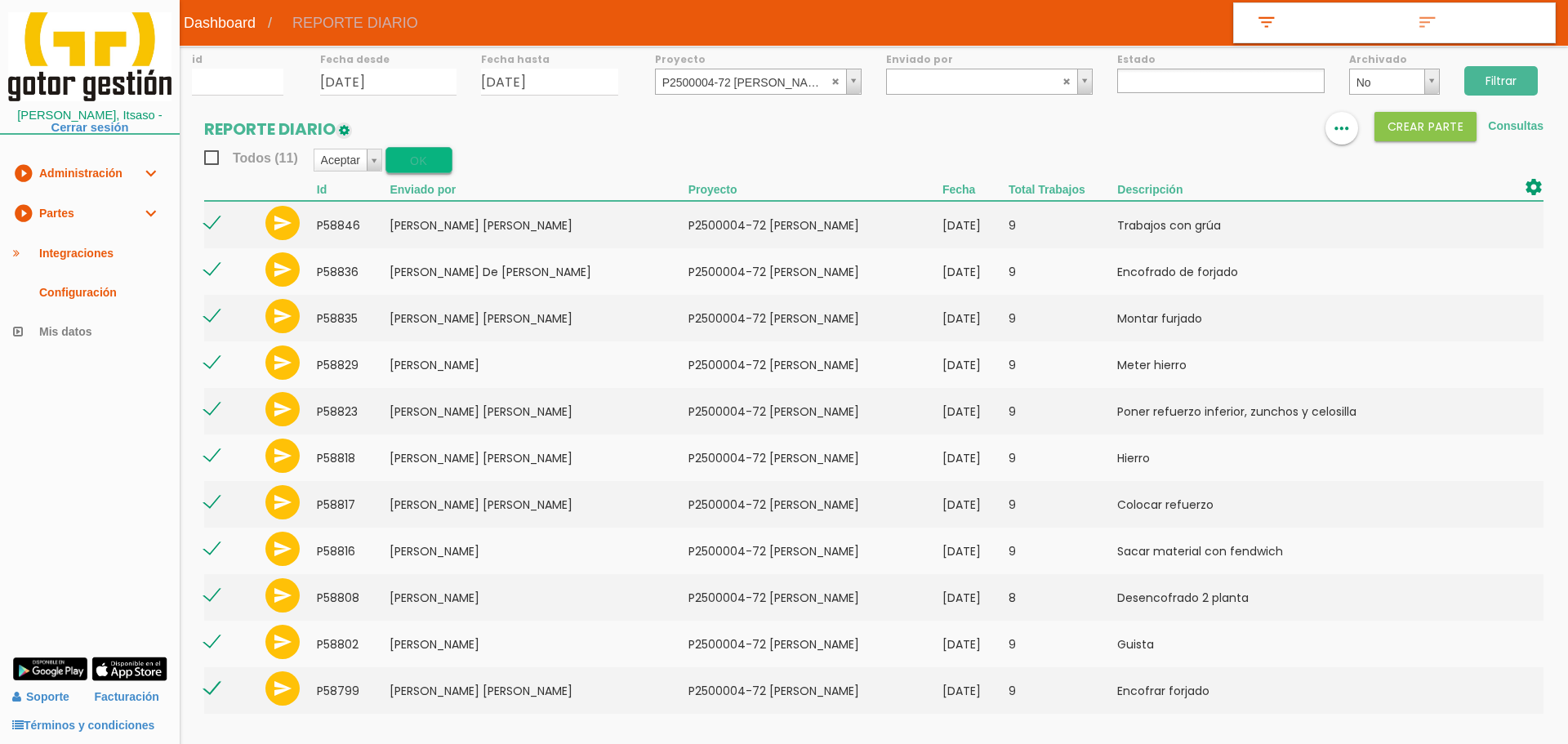
click at [420, 156] on button "OK" at bounding box center [419, 160] width 67 height 26
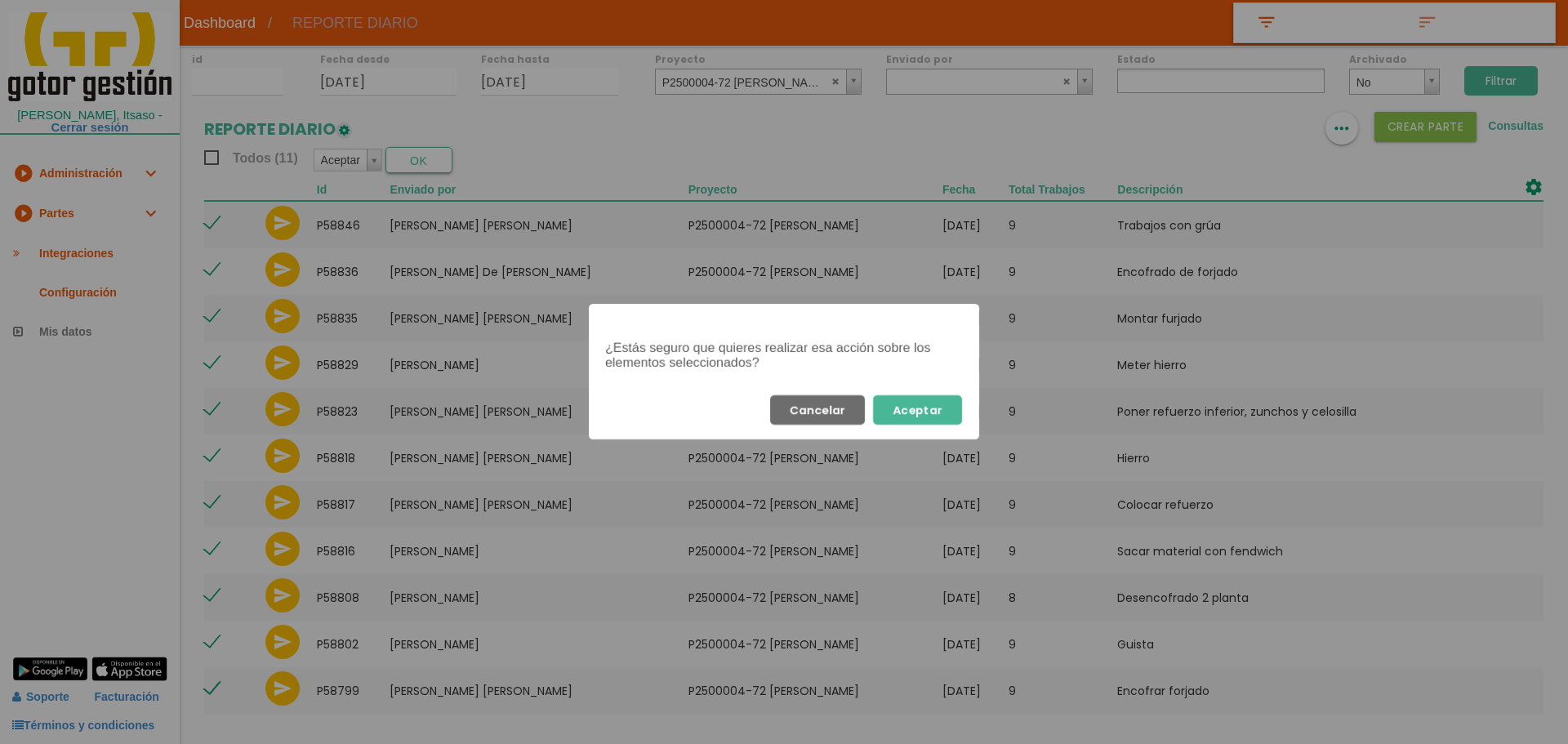
click at [942, 408] on button "Aceptar" at bounding box center [918, 410] width 89 height 30
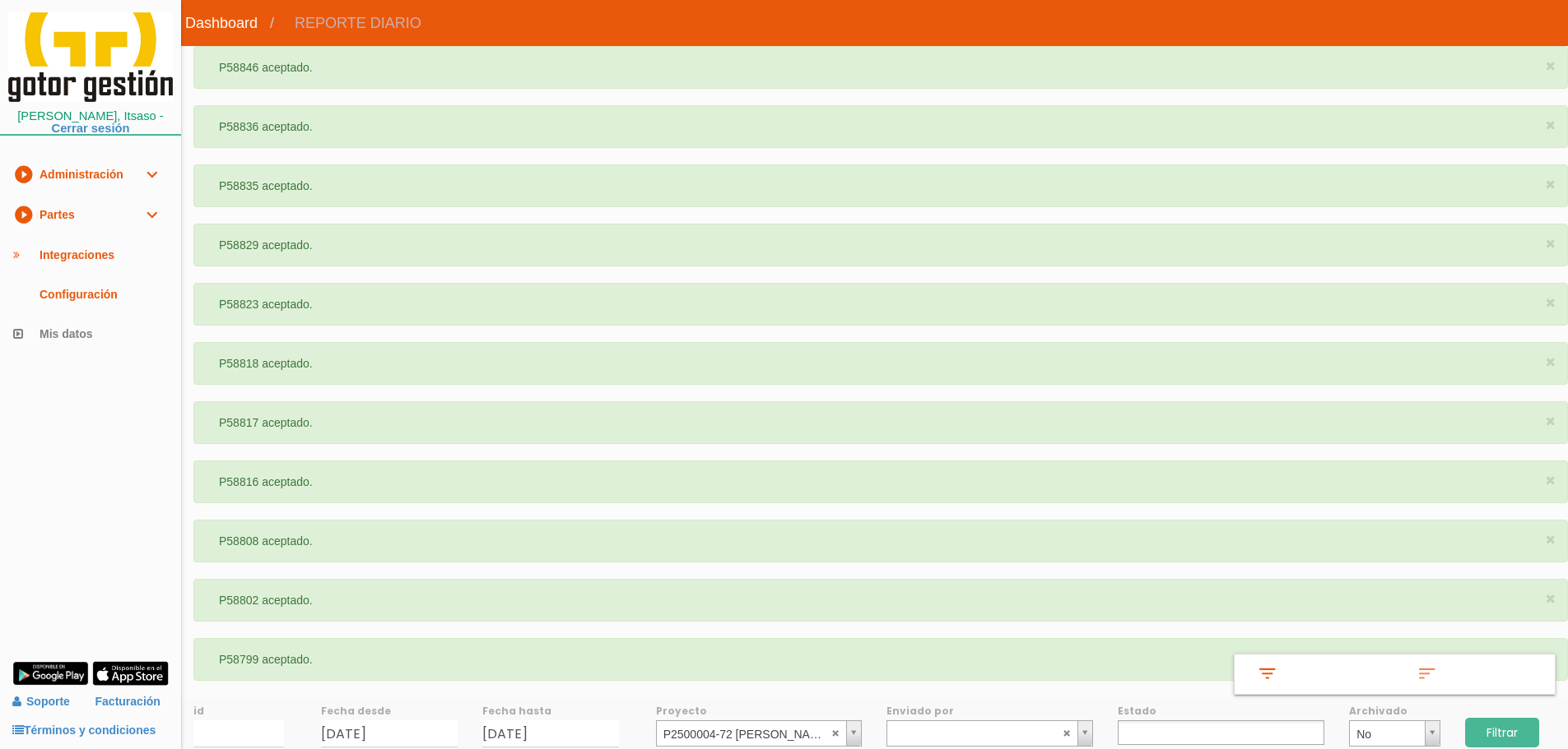
select select
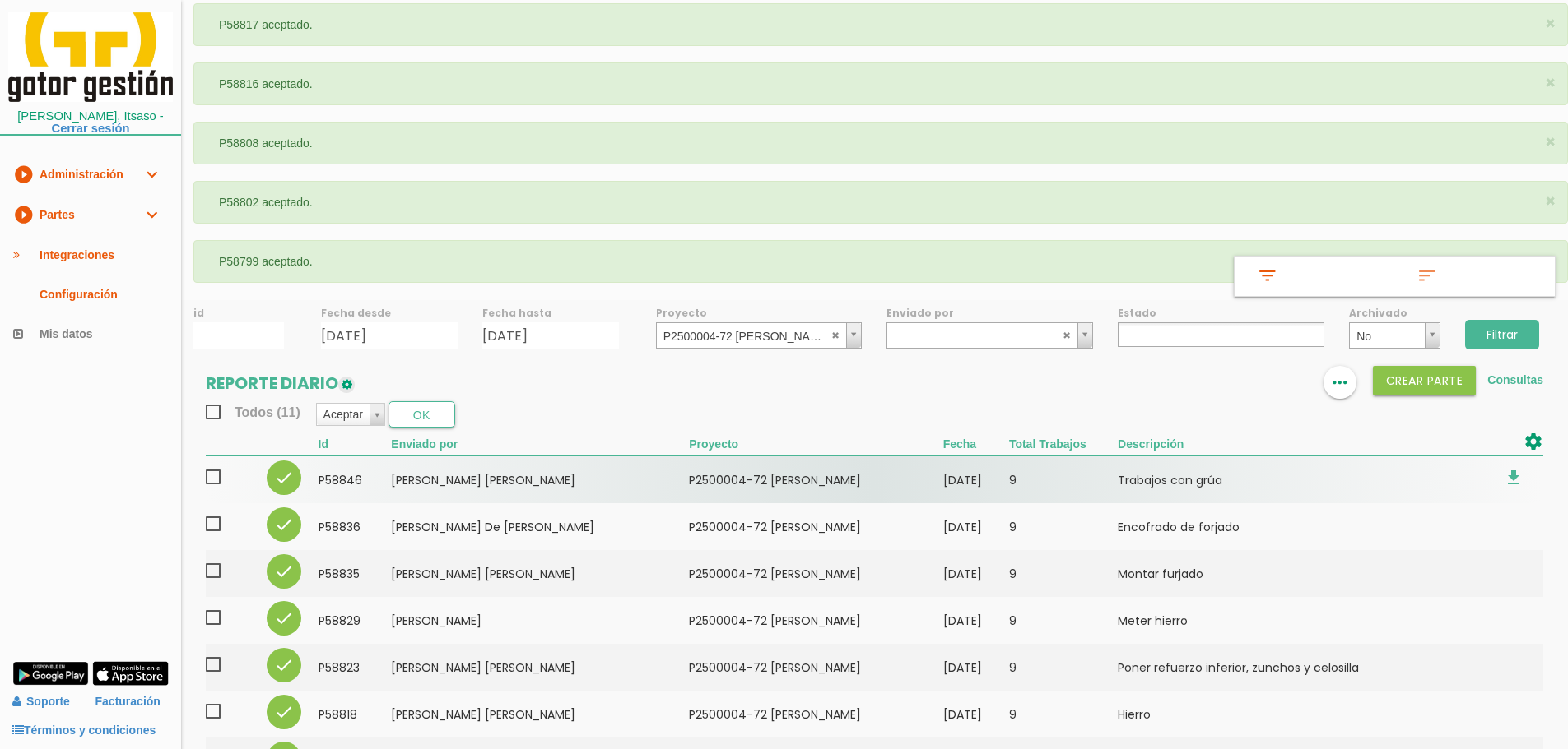
scroll to position [493, 0]
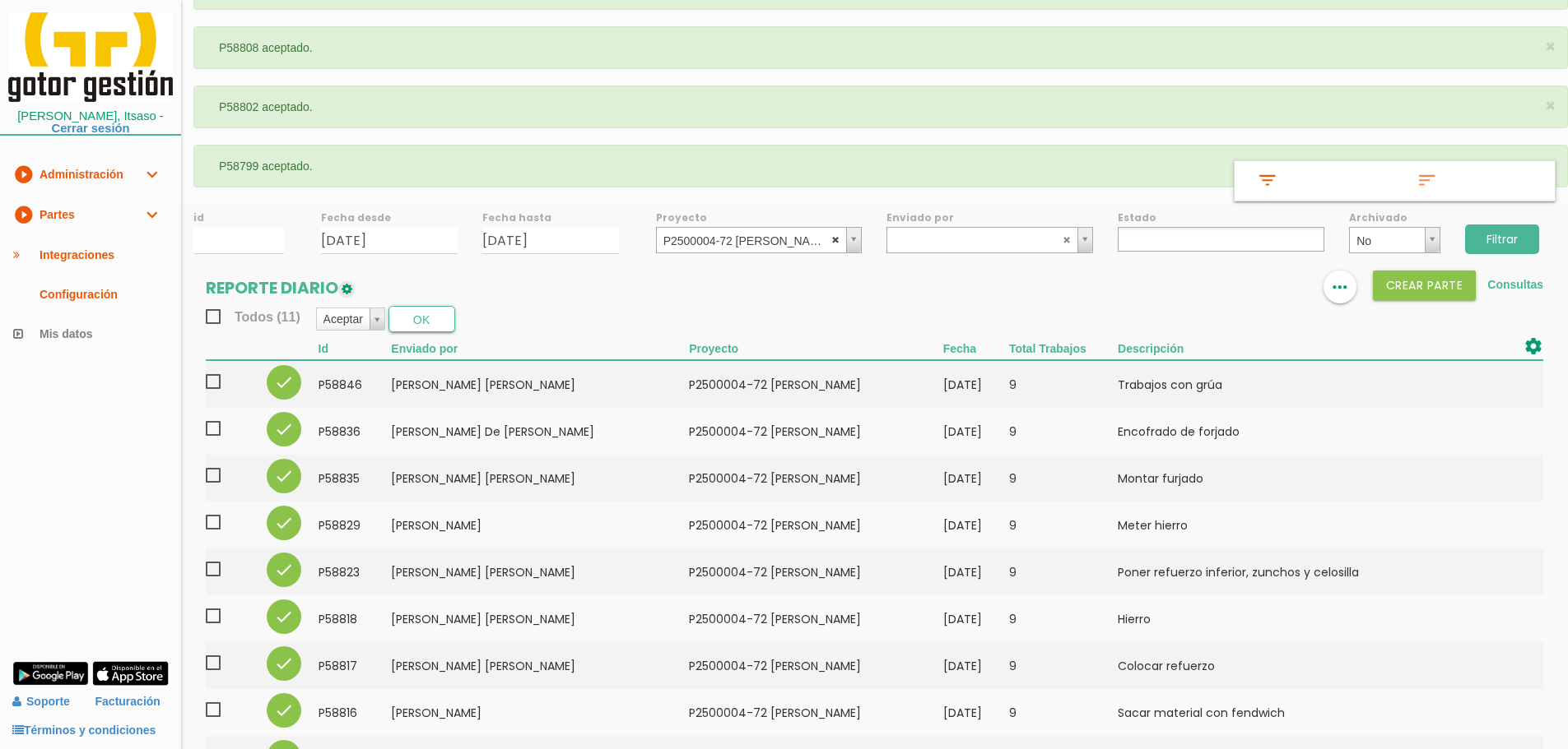
select select
click at [837, 240] on abbr at bounding box center [836, 239] width 10 height 10
click at [1500, 241] on input "Filtrar" at bounding box center [1502, 240] width 74 height 30
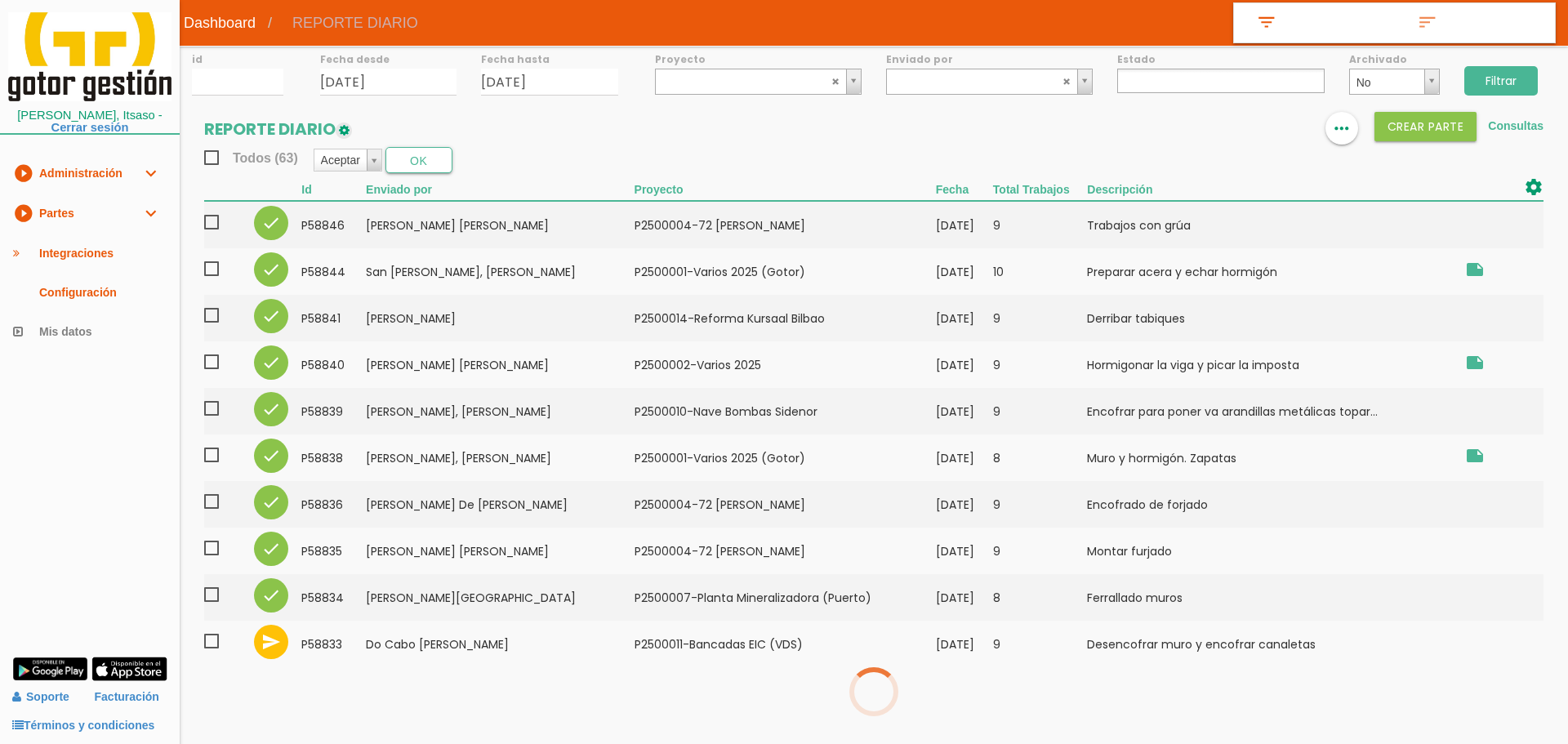
select select
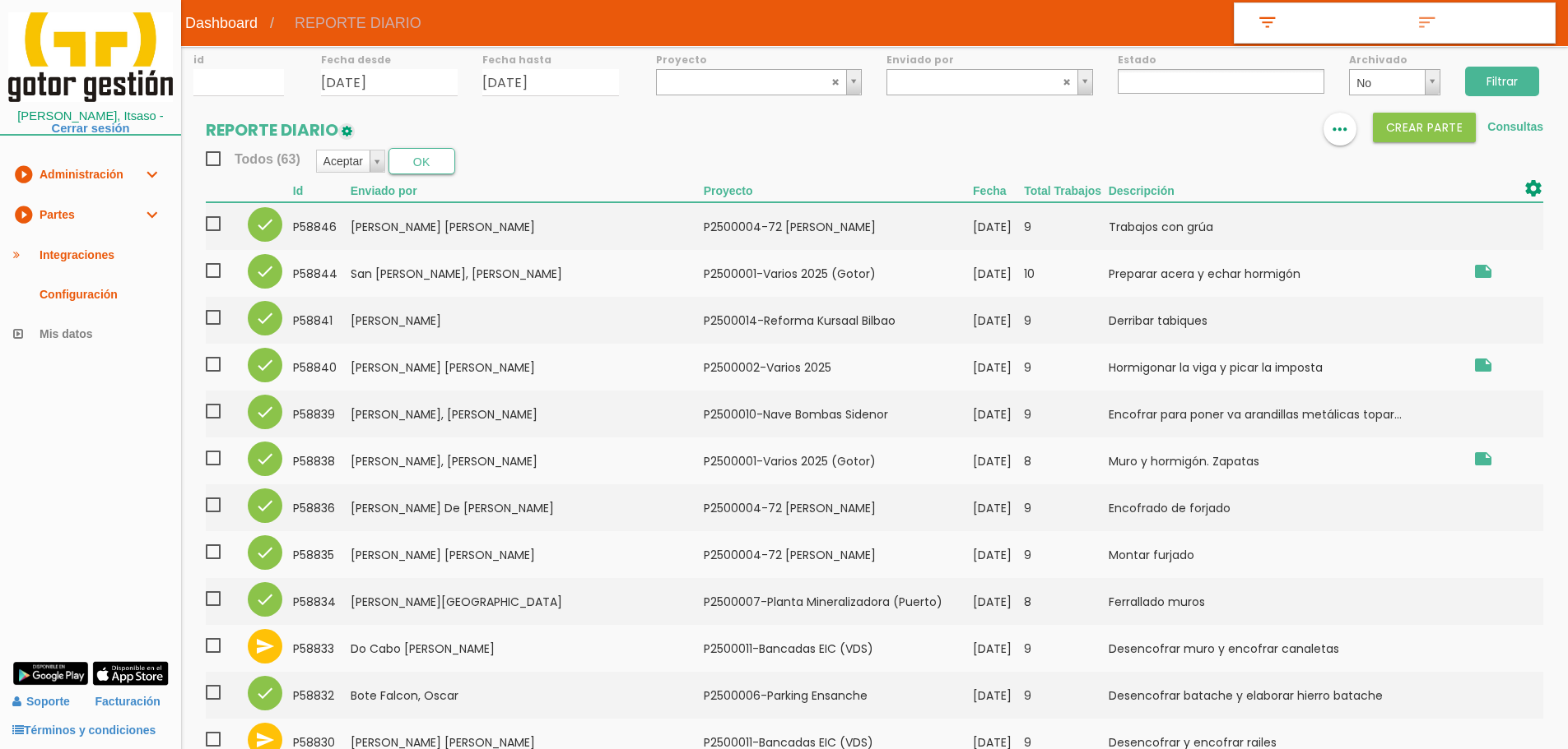
click at [1508, 80] on input "Filtrar" at bounding box center [1502, 81] width 74 height 30
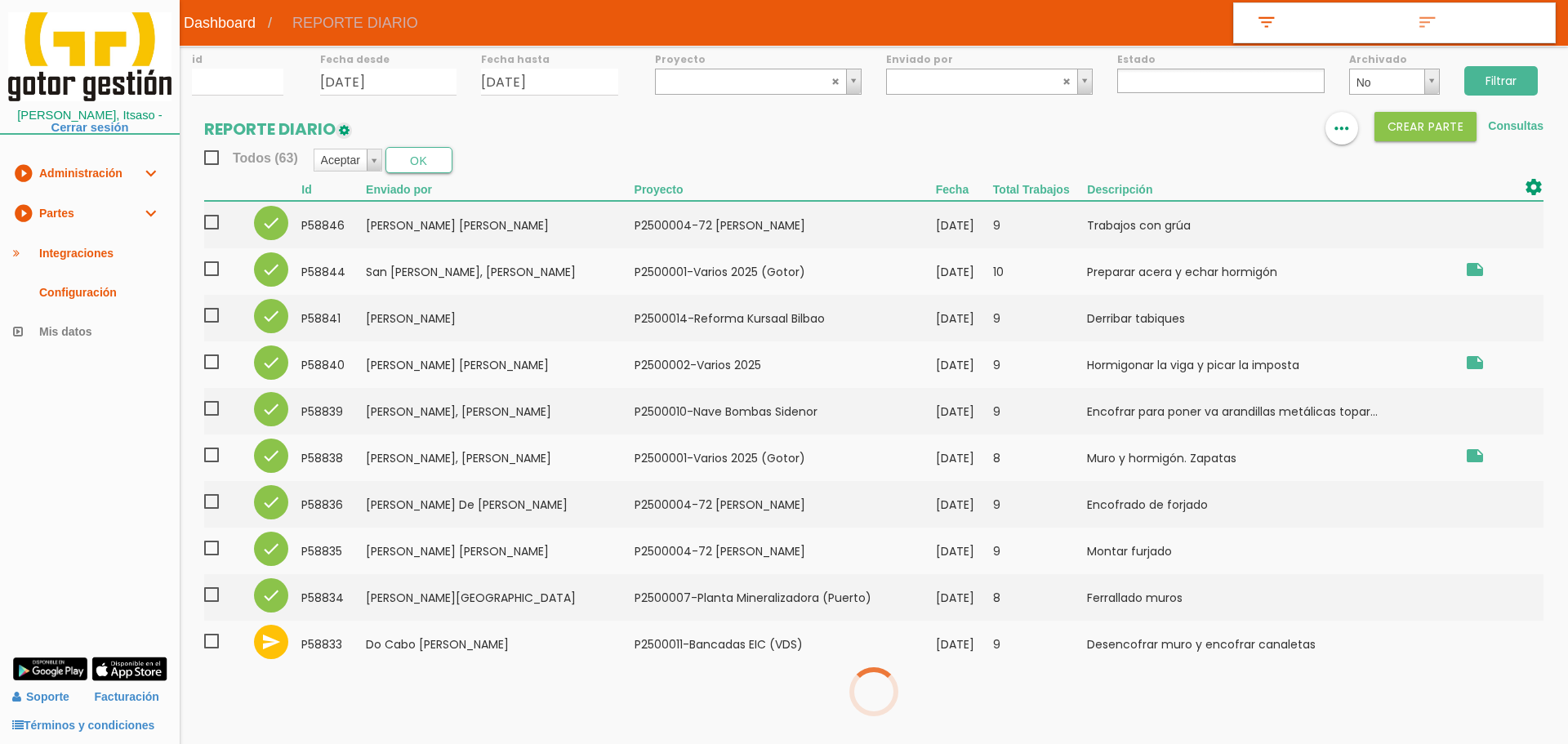
select select
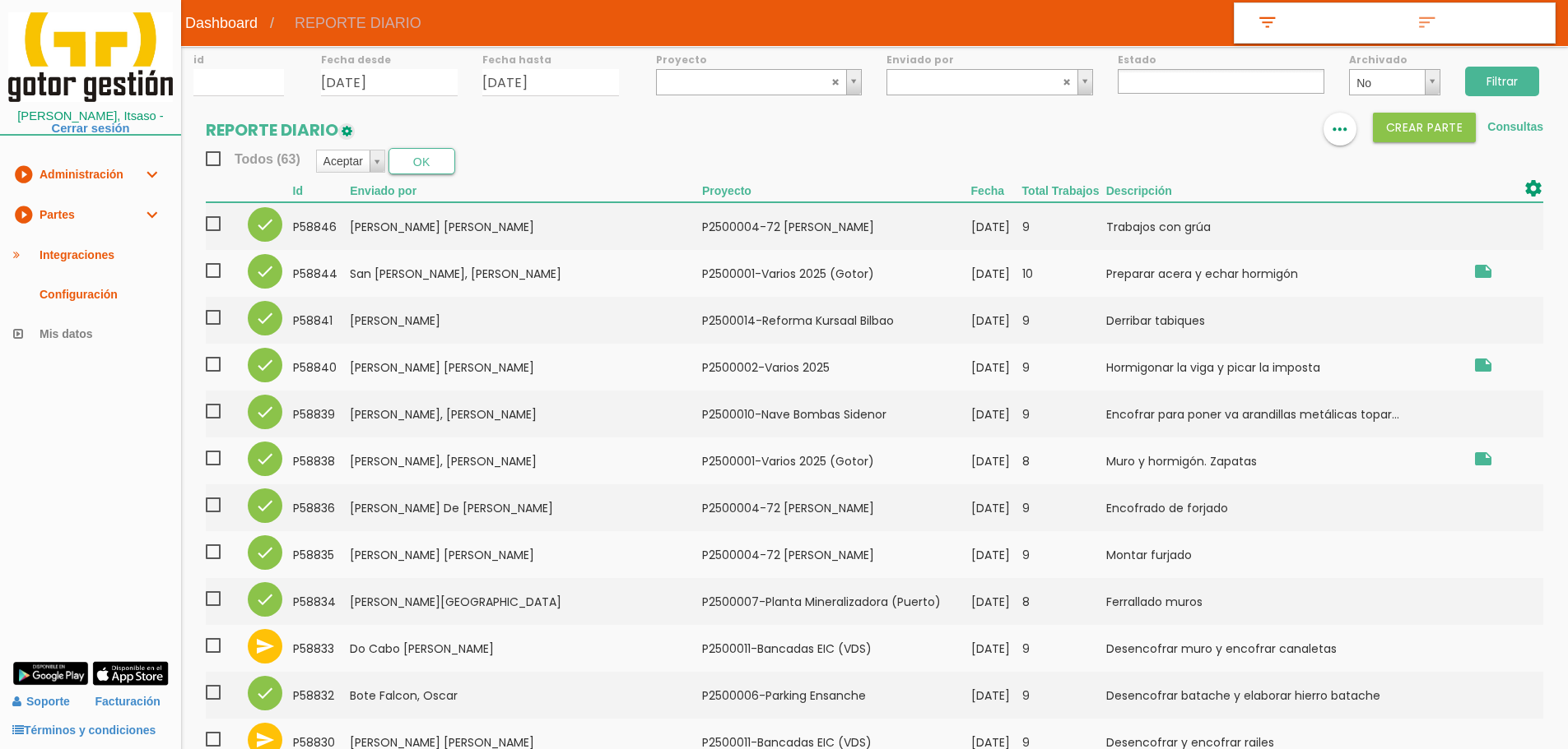
click at [1505, 76] on input "Filtrar" at bounding box center [1502, 81] width 74 height 30
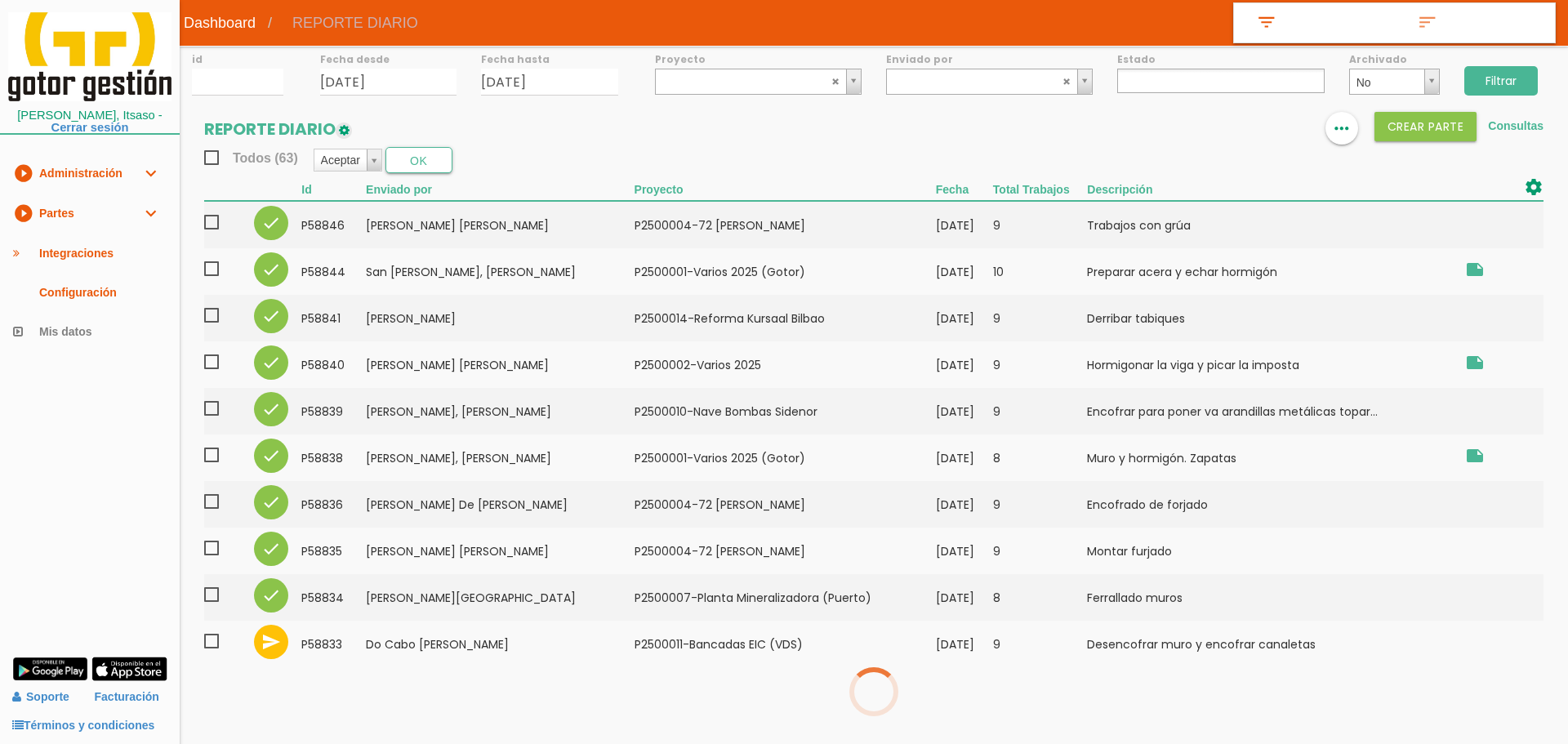
select select
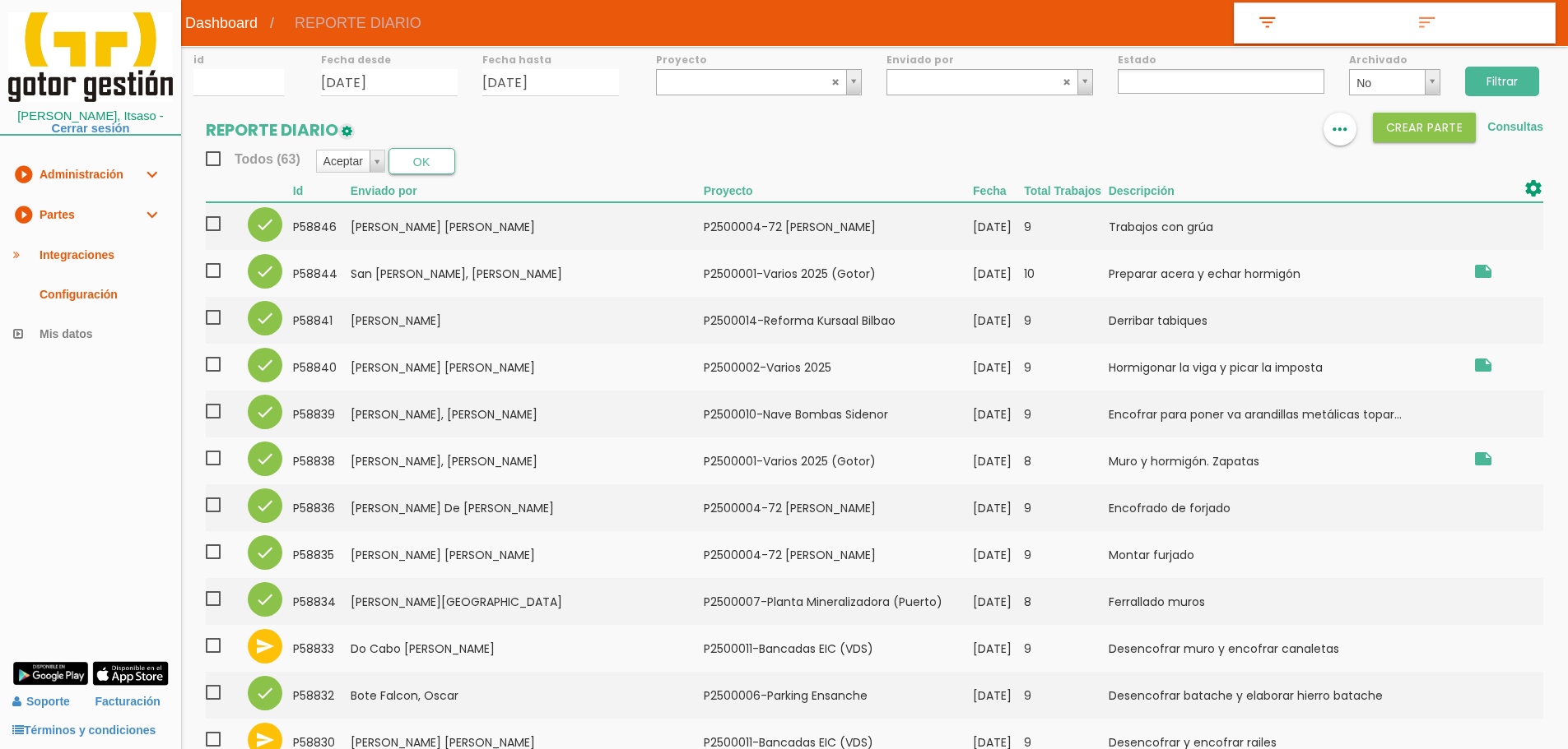
click at [1495, 76] on input "Filtrar" at bounding box center [1502, 81] width 74 height 30
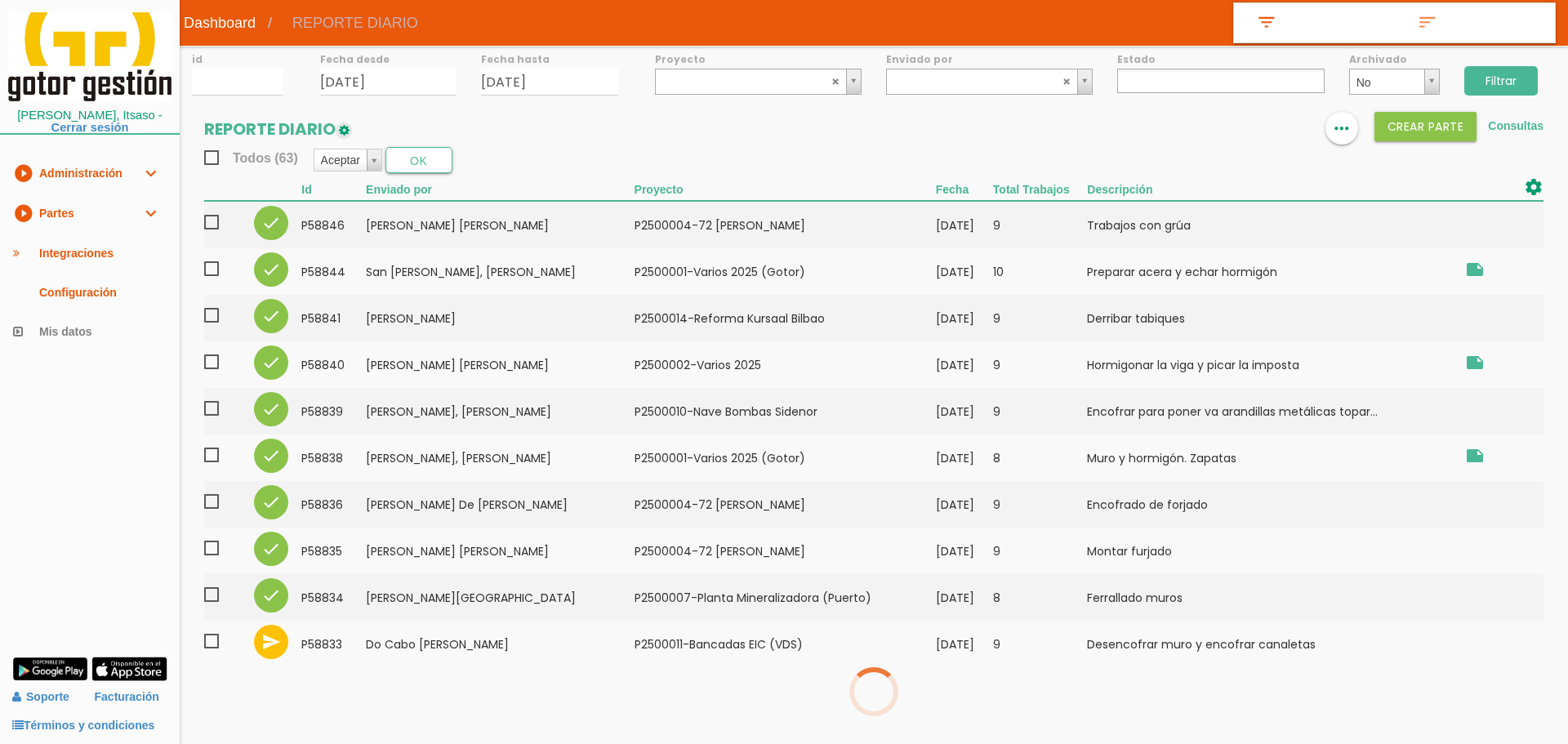
select select
